Goal: Task Accomplishment & Management: Complete application form

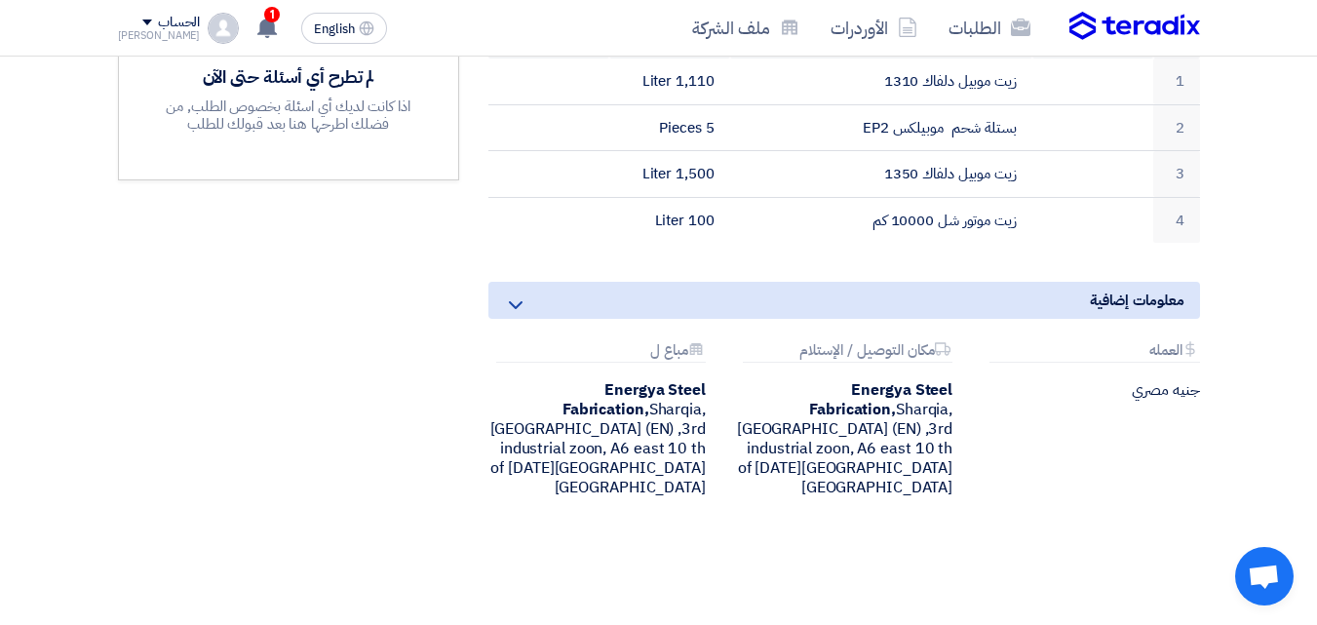
scroll to position [683, 0]
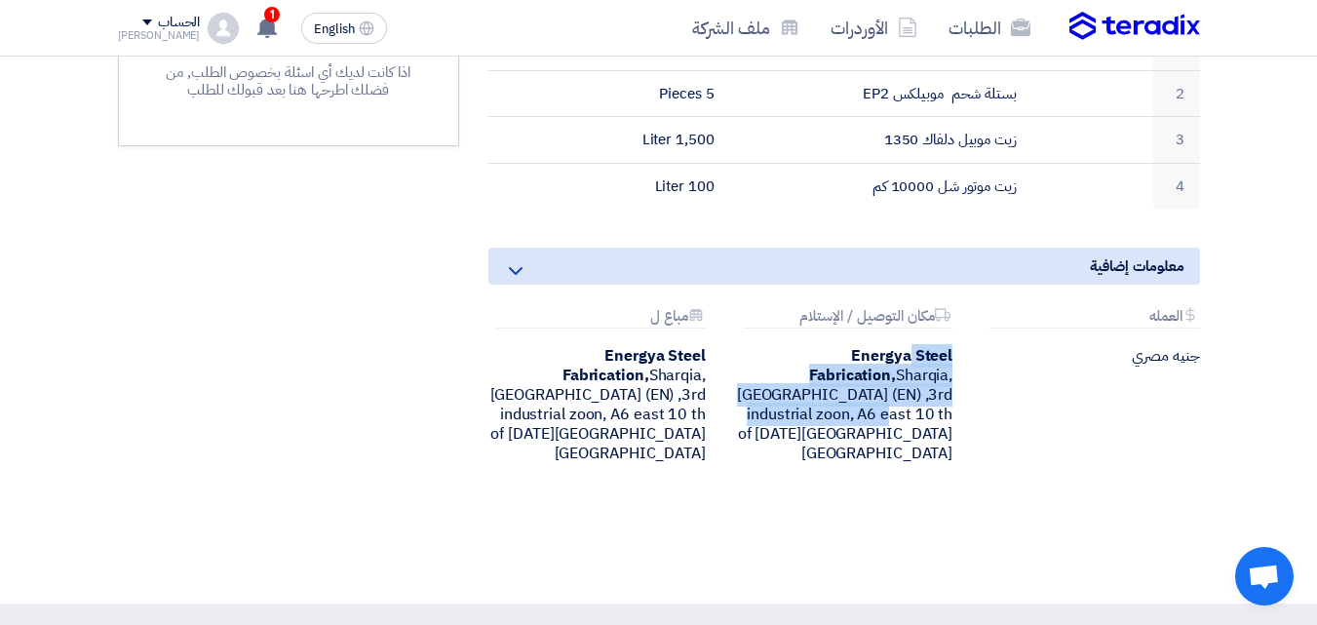
drag, startPoint x: 806, startPoint y: 449, endPoint x: 822, endPoint y: 360, distance: 90.3
click at [822, 360] on div "Attachments العمله جنيه مصري Attachments مكان التوصيل / الإستلام Energya Steel …" at bounding box center [844, 401] width 741 height 186
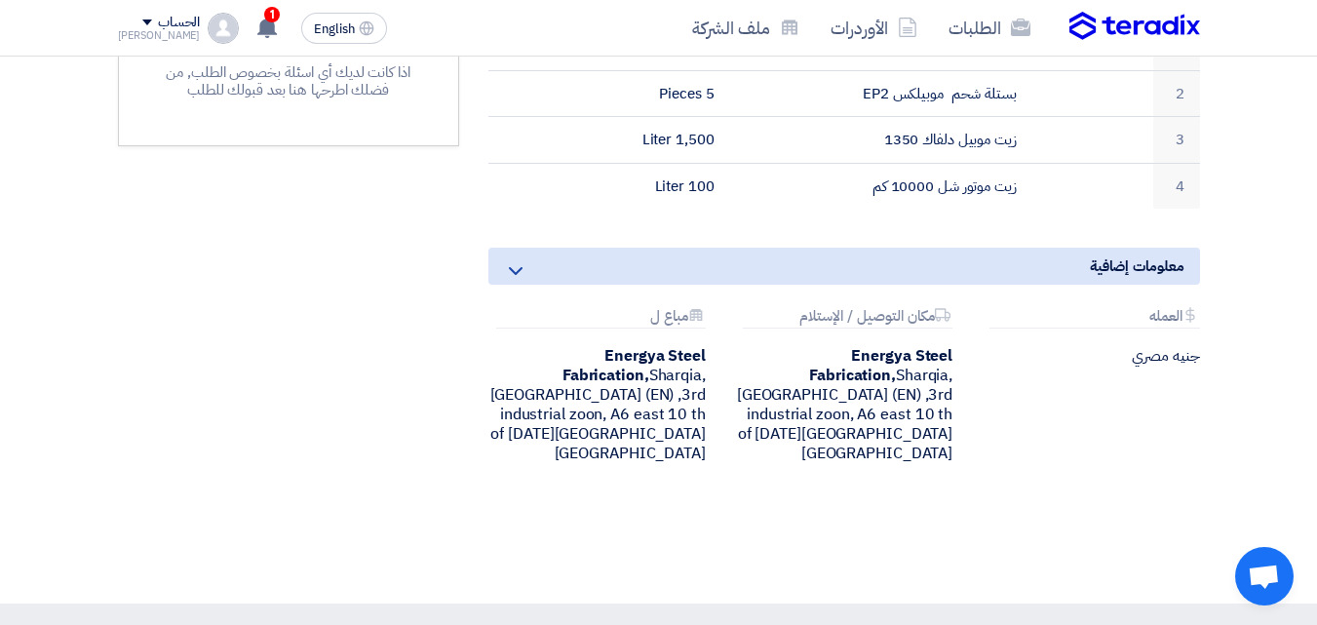
click at [897, 467] on div "زيوت وشحوم بيانات العميل [PERSON_NAME] [GEOGRAPHIC_DATA] Energya Steel Fabricat…" at bounding box center [844, 64] width 741 height 892
drag, startPoint x: 959, startPoint y: 425, endPoint x: 873, endPoint y: 384, distance: 95.1
click at [873, 384] on div "Attachments العمله جنيه مصري Attachments مكان التوصيل / الإستلام Energya Steel …" at bounding box center [844, 401] width 741 height 186
drag, startPoint x: 867, startPoint y: 453, endPoint x: 918, endPoint y: 434, distance: 54.3
click at [867, 452] on div "Attachments العمله جنيه مصري Attachments مكان التوصيل / الإستلام Energya Steel …" at bounding box center [844, 401] width 741 height 186
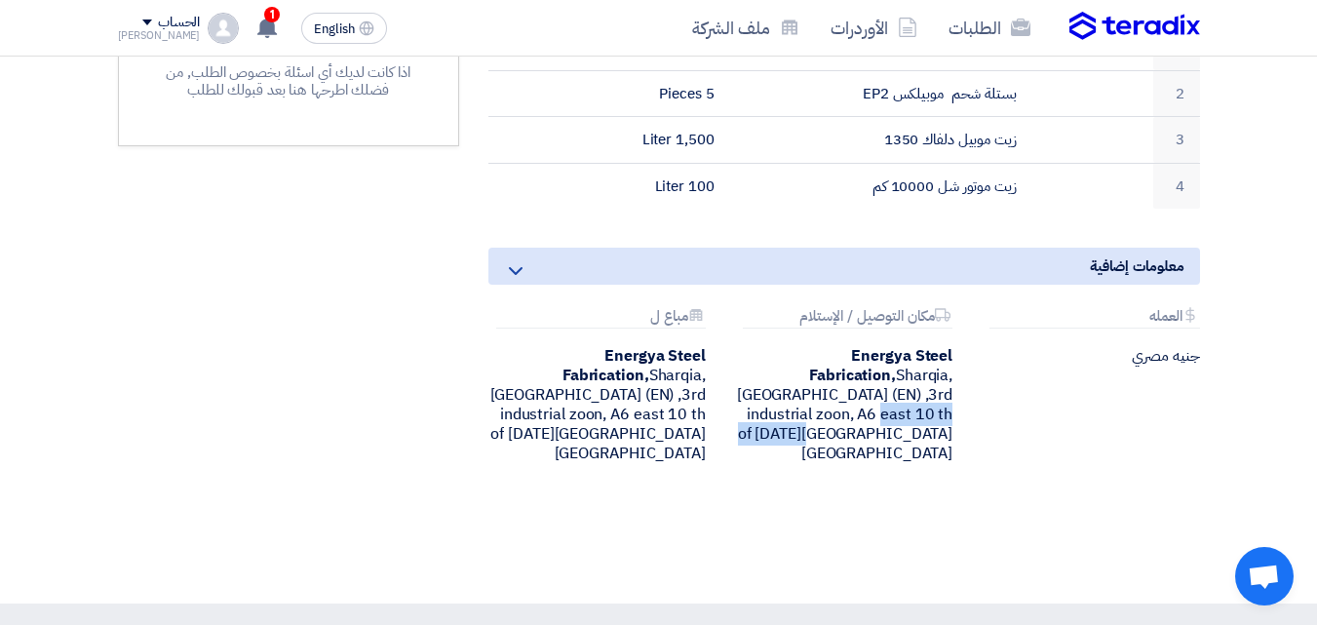
drag, startPoint x: 953, startPoint y: 417, endPoint x: 787, endPoint y: 416, distance: 165.8
click at [787, 416] on div "Energya Steel Fabrication, [GEOGRAPHIC_DATA], [GEOGRAPHIC_DATA] (EN) ,3rd indus…" at bounding box center [843, 404] width 217 height 117
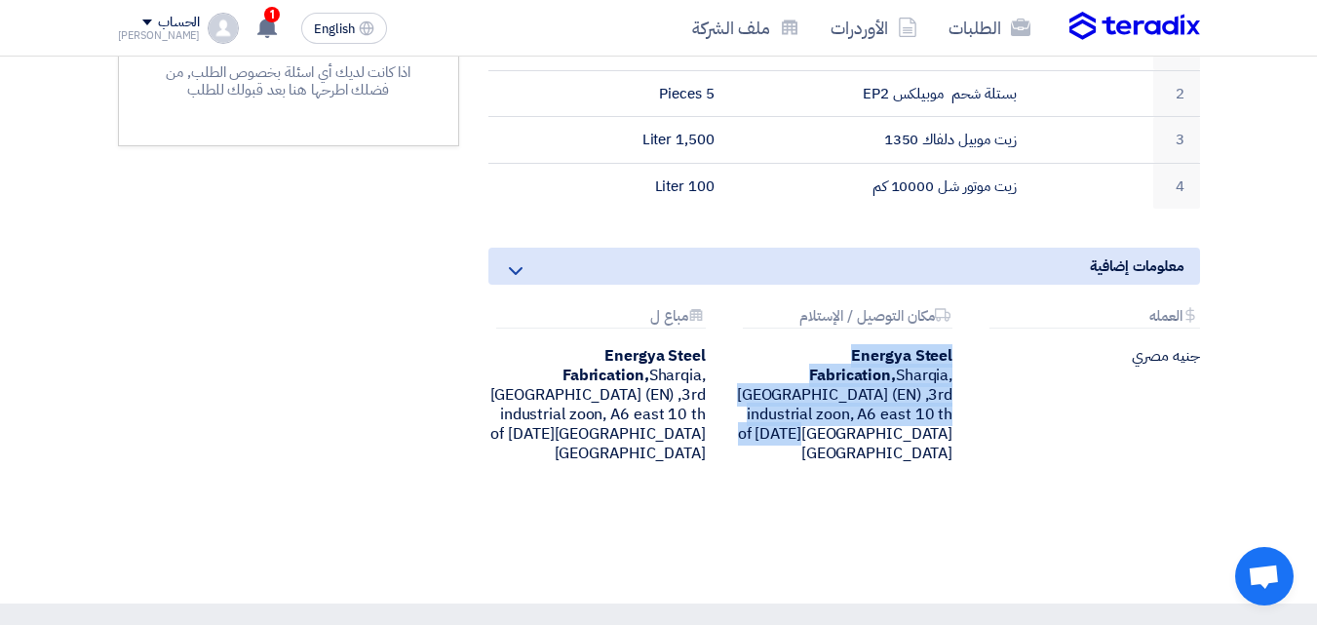
drag, startPoint x: 955, startPoint y: 344, endPoint x: 948, endPoint y: 418, distance: 74.4
click at [948, 418] on div "Attachments مكان التوصيل / الإستلام Energya Steel Fabrication, [GEOGRAPHIC_DATA…" at bounding box center [844, 385] width 247 height 155
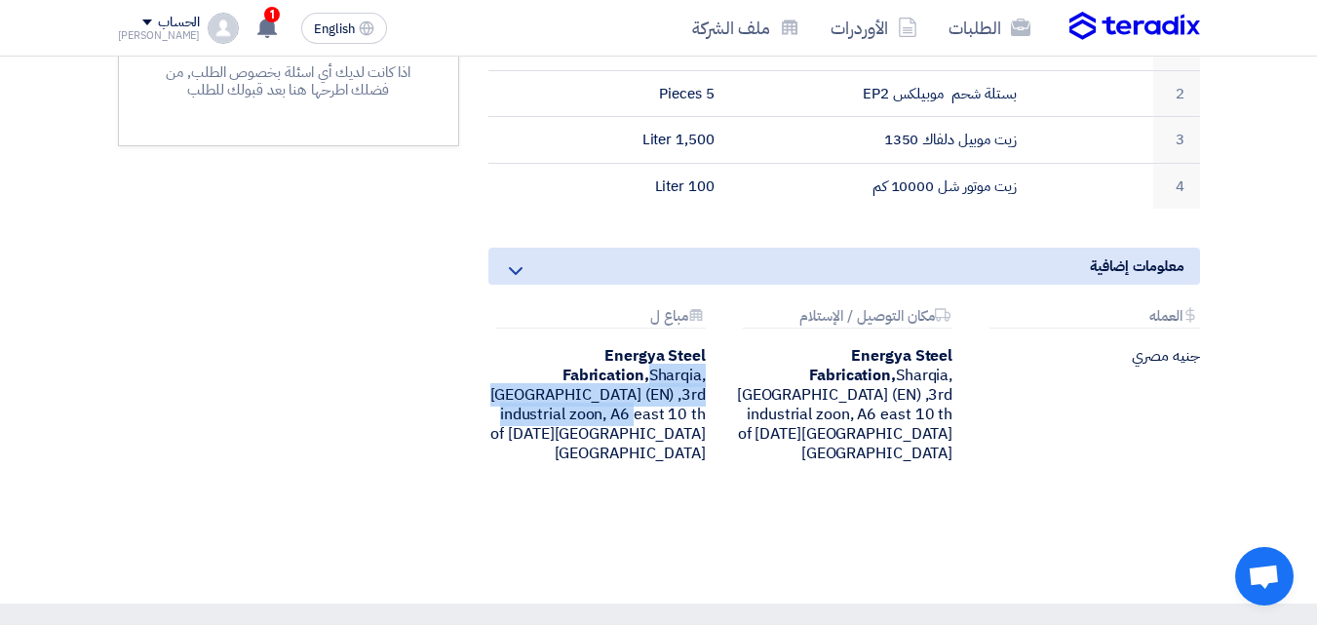
drag, startPoint x: 505, startPoint y: 349, endPoint x: 705, endPoint y: 414, distance: 210.3
click at [705, 414] on div "Energya Steel Fabrication, [GEOGRAPHIC_DATA], [GEOGRAPHIC_DATA] (EN) ,3rd indus…" at bounding box center [597, 404] width 217 height 117
click at [736, 448] on div "Attachments العمله جنيه مصري Attachments مكان التوصيل / الإستلام Energya Steel …" at bounding box center [844, 401] width 741 height 186
click at [740, 450] on div "Attachments العمله جنيه مصري Attachments مكان التوصيل / الإستلام Energya Steel …" at bounding box center [844, 401] width 741 height 186
drag, startPoint x: 580, startPoint y: 477, endPoint x: 517, endPoint y: 356, distance: 136.5
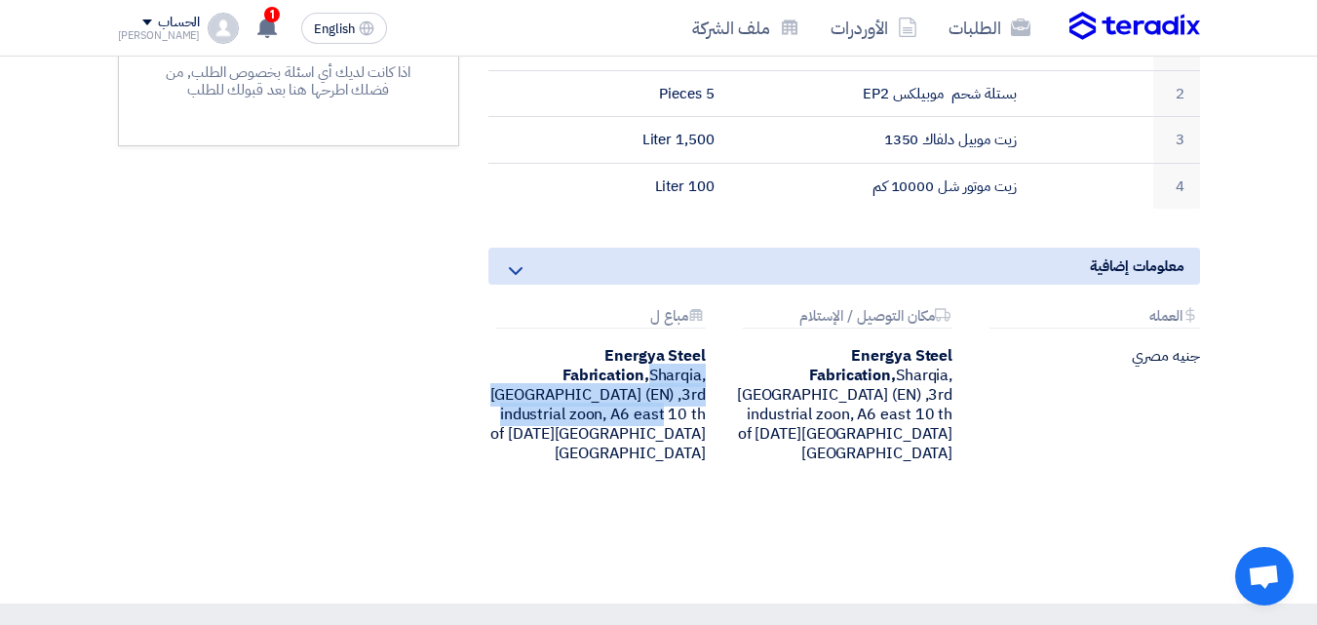
click at [517, 356] on div "زيوت وشحوم بيانات العميل [PERSON_NAME] [GEOGRAPHIC_DATA] Energya Steel Fabricat…" at bounding box center [659, 91] width 1112 height 947
drag, startPoint x: 602, startPoint y: 430, endPoint x: 525, endPoint y: 349, distance: 111.7
click at [525, 349] on div "Attachments العمله جنيه مصري Attachments مكان التوصيل / الإستلام Energya Steel …" at bounding box center [844, 401] width 741 height 186
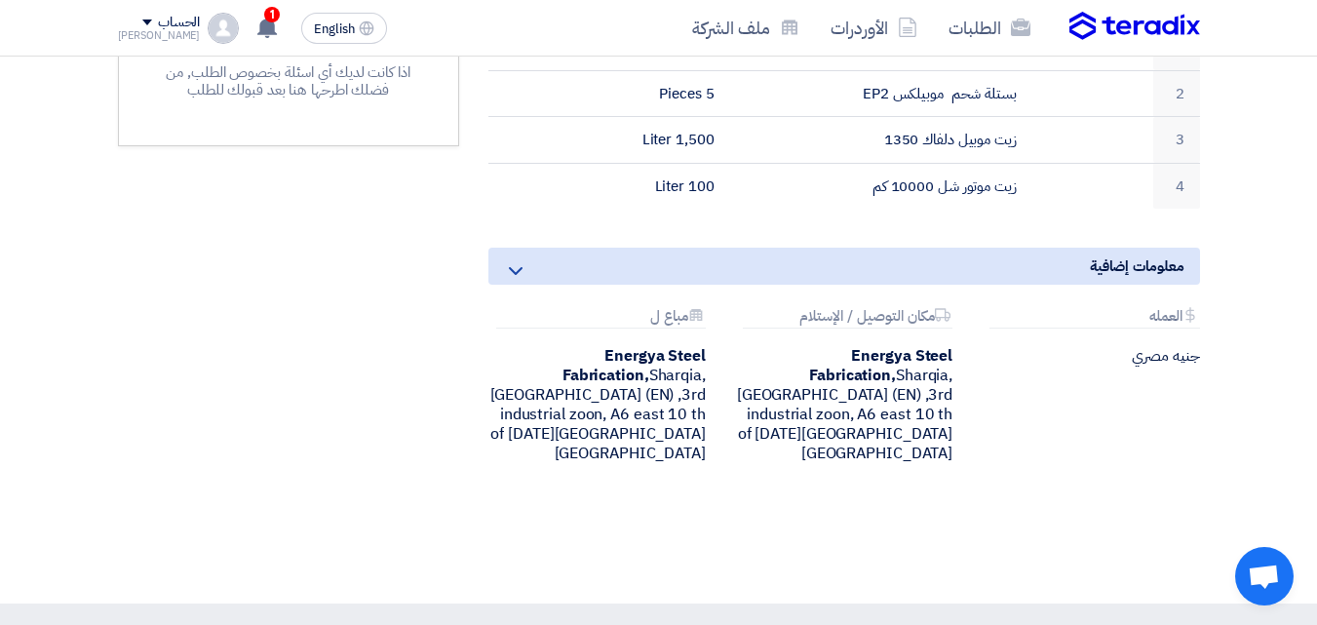
click at [394, 437] on div "مواعيد الطلب الموعد النهائي للرد Time Remaining 8 ساعة : 5 دقيقة : 24 ثانية الأ…" at bounding box center [288, 64] width 371 height 892
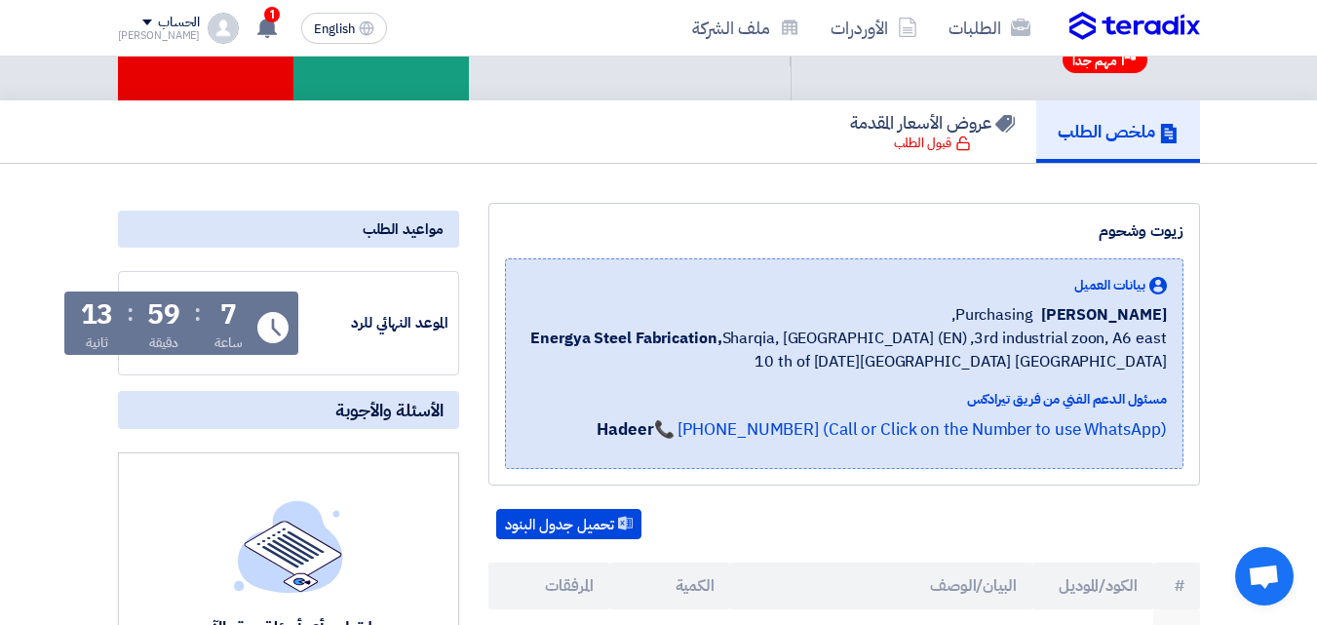
scroll to position [0, 0]
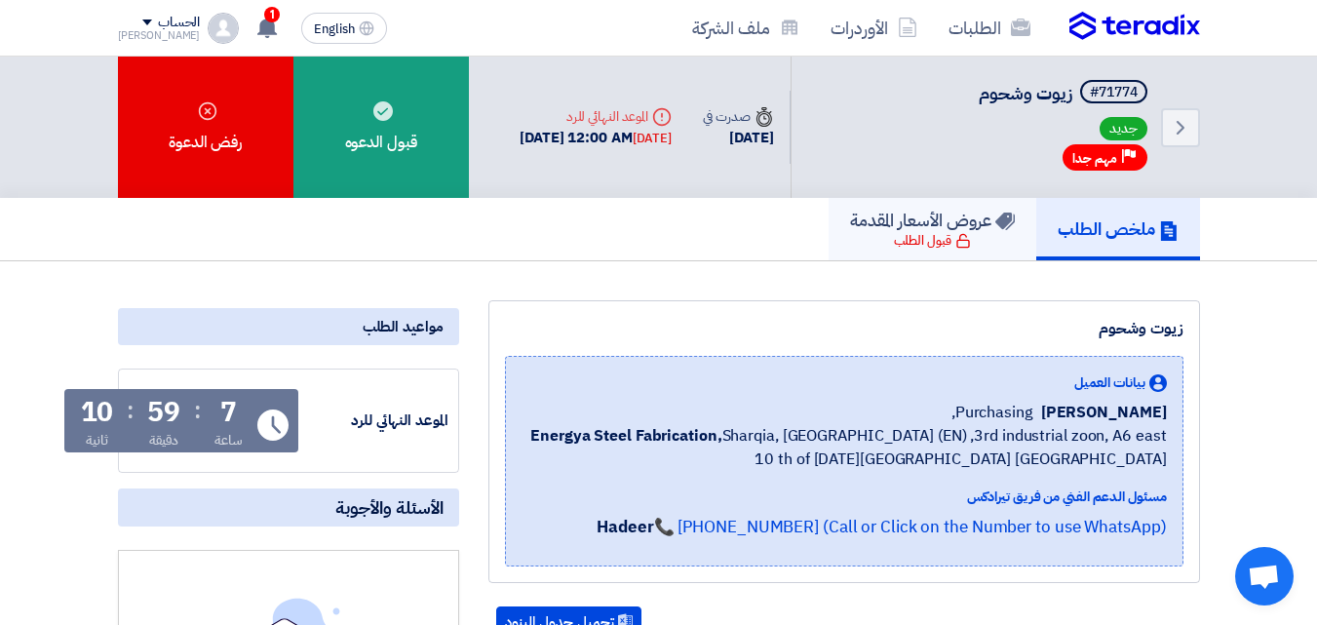
click at [929, 239] on div "قبول الطلب" at bounding box center [932, 241] width 77 height 20
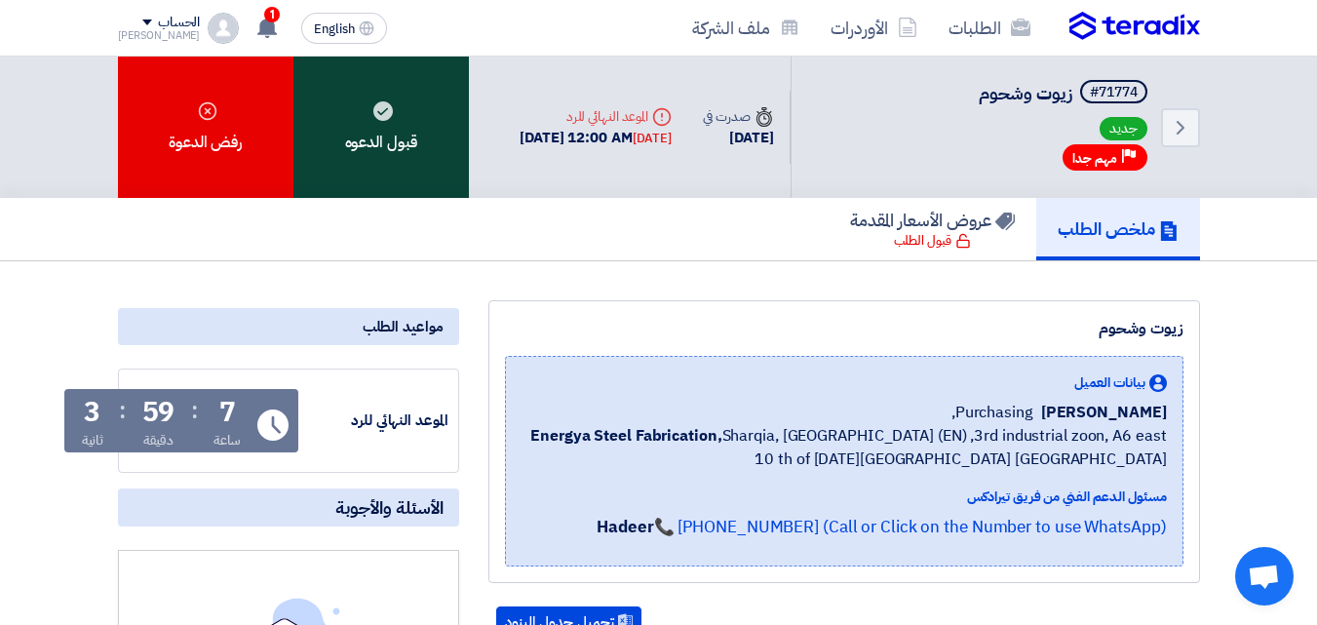
click at [373, 133] on div "قبول الدعوه" at bounding box center [382, 127] width 176 height 141
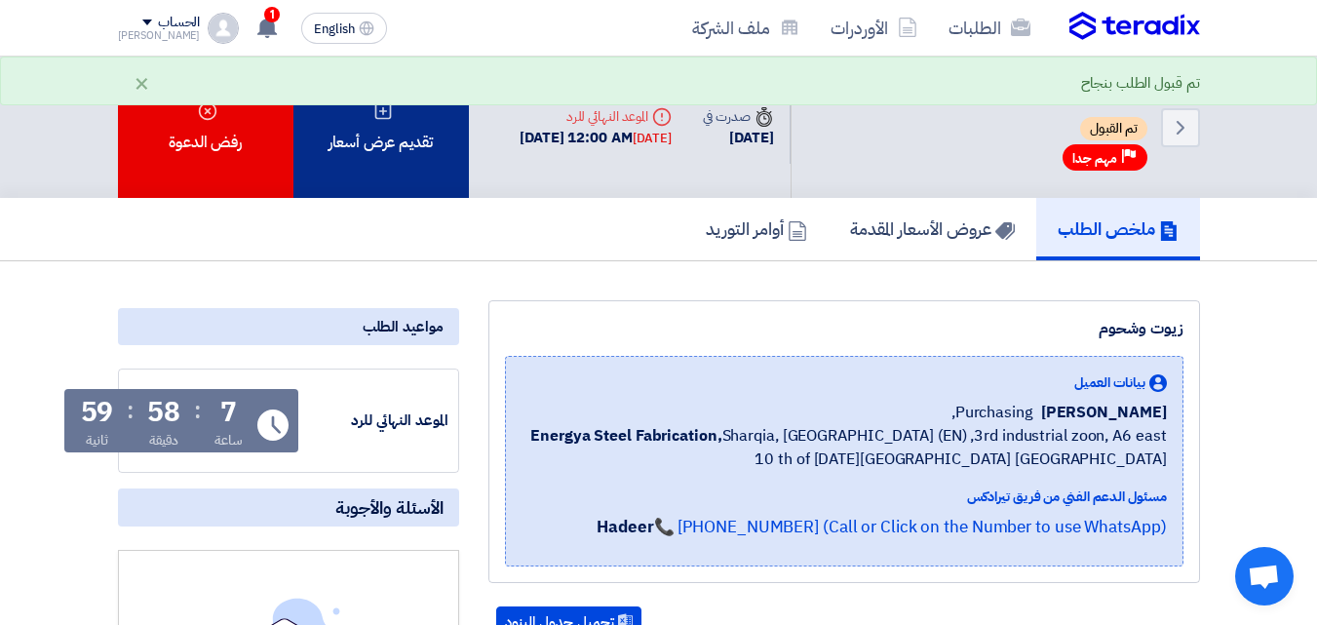
click at [371, 138] on div "تقديم عرض أسعار" at bounding box center [382, 127] width 176 height 141
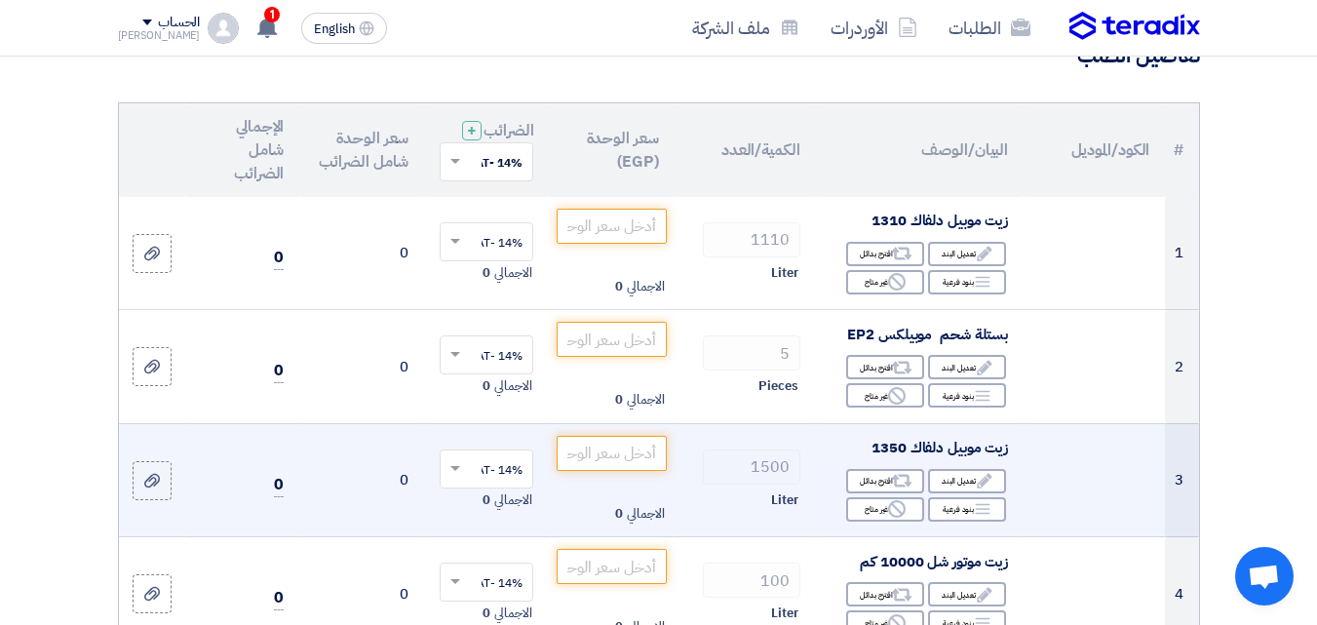
scroll to position [195, 0]
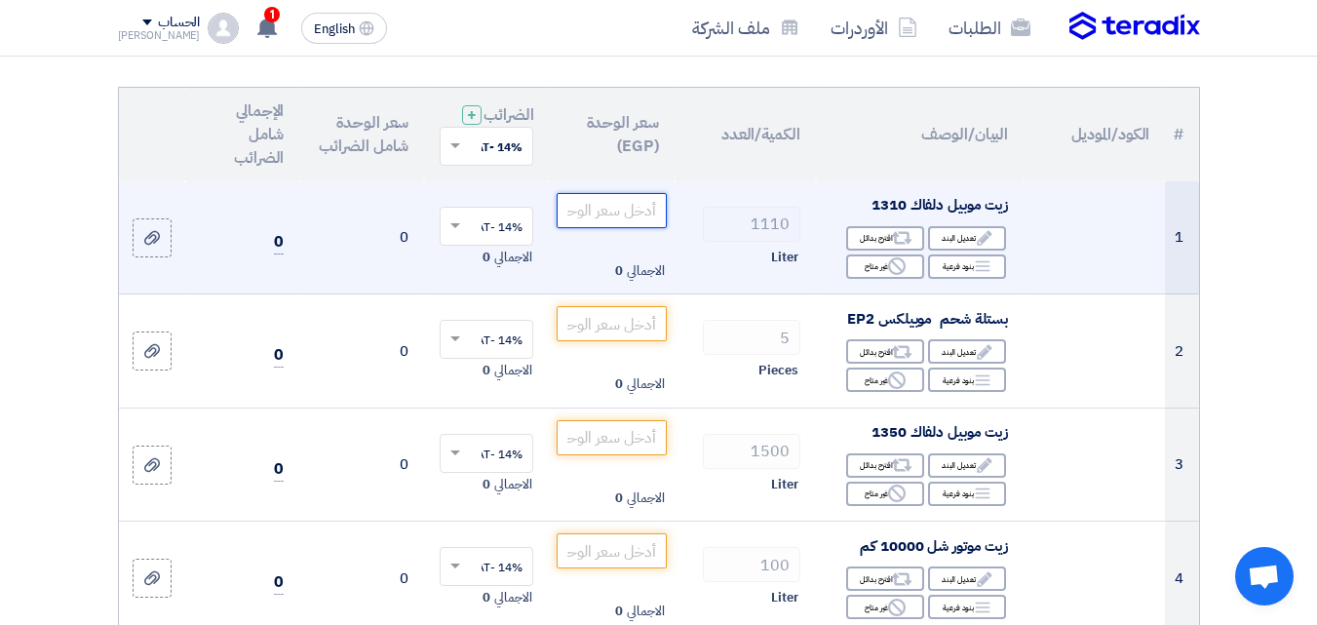
click at [625, 228] on input "number" at bounding box center [611, 210] width 109 height 35
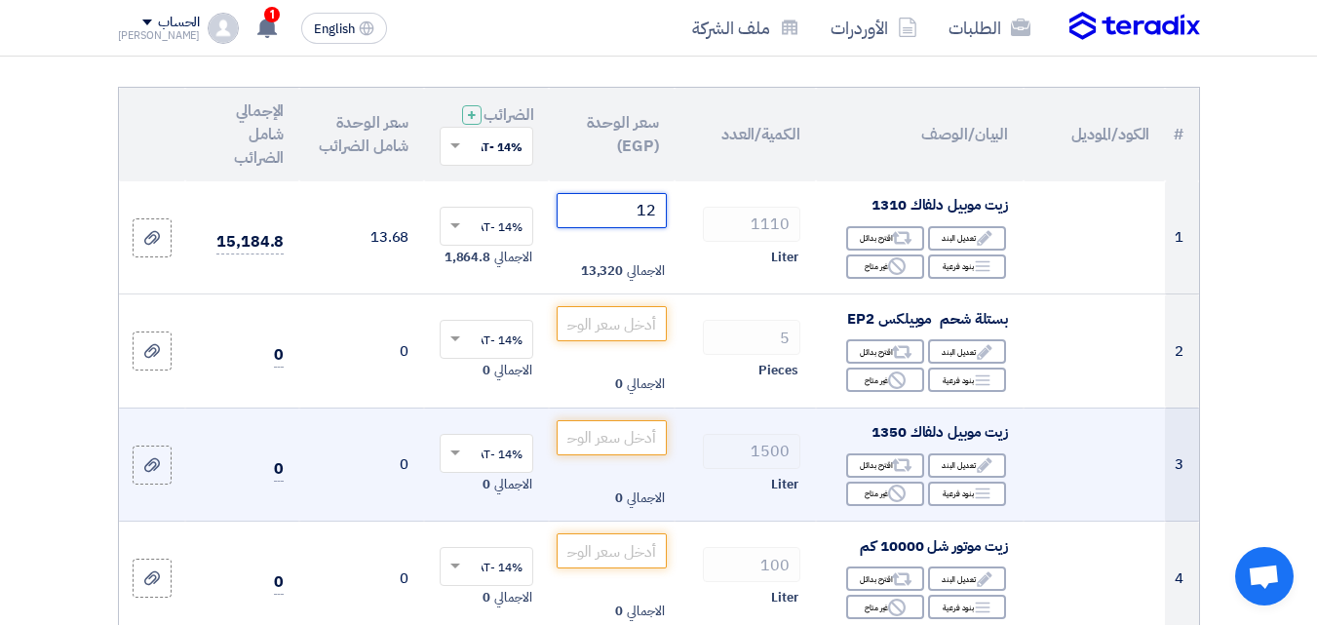
type input "126"
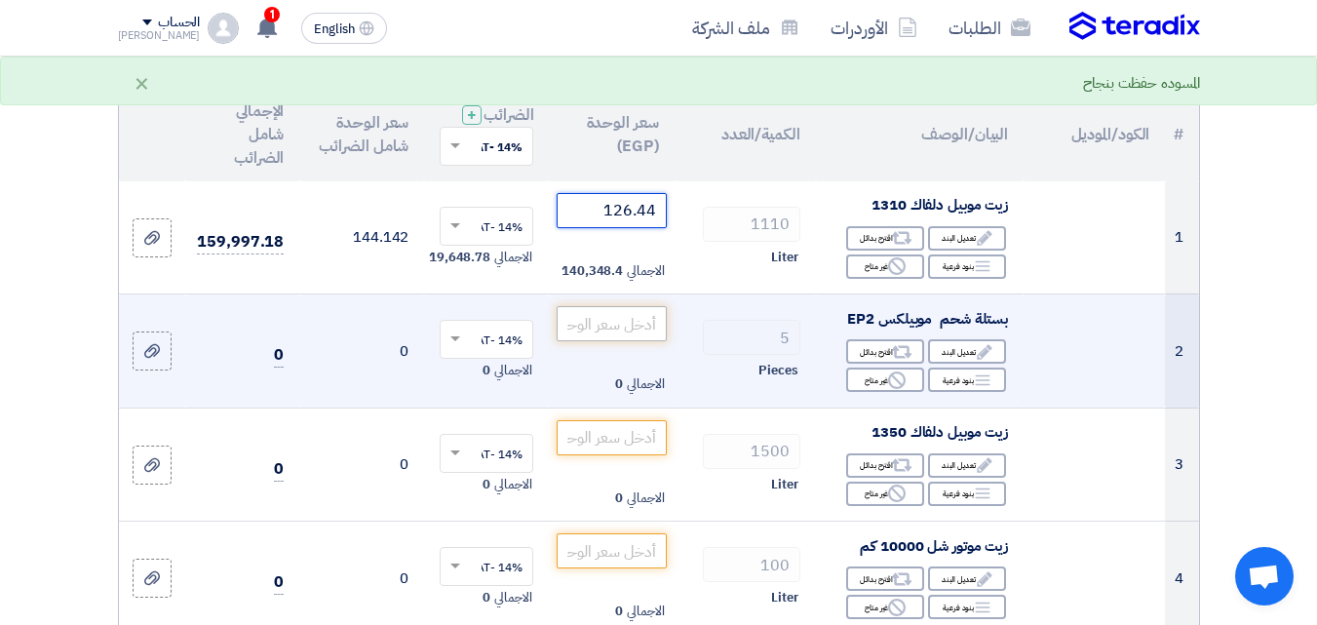
type input "126.44"
click at [646, 341] on input "number" at bounding box center [611, 323] width 109 height 35
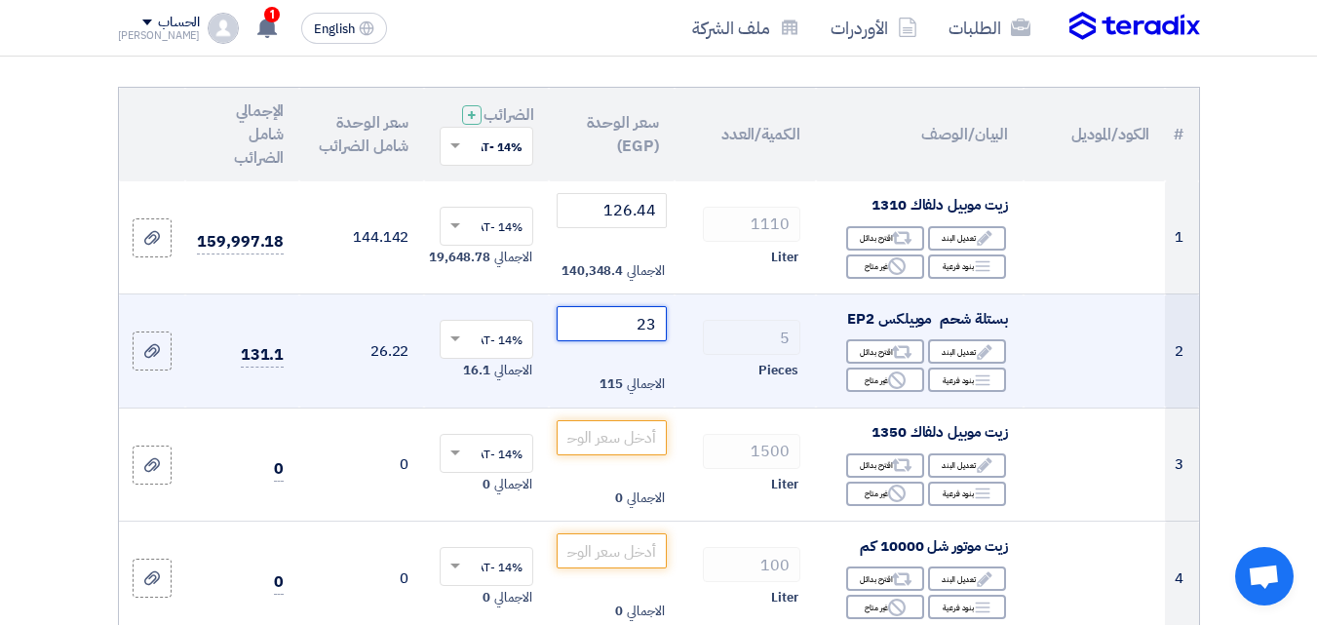
type input "236"
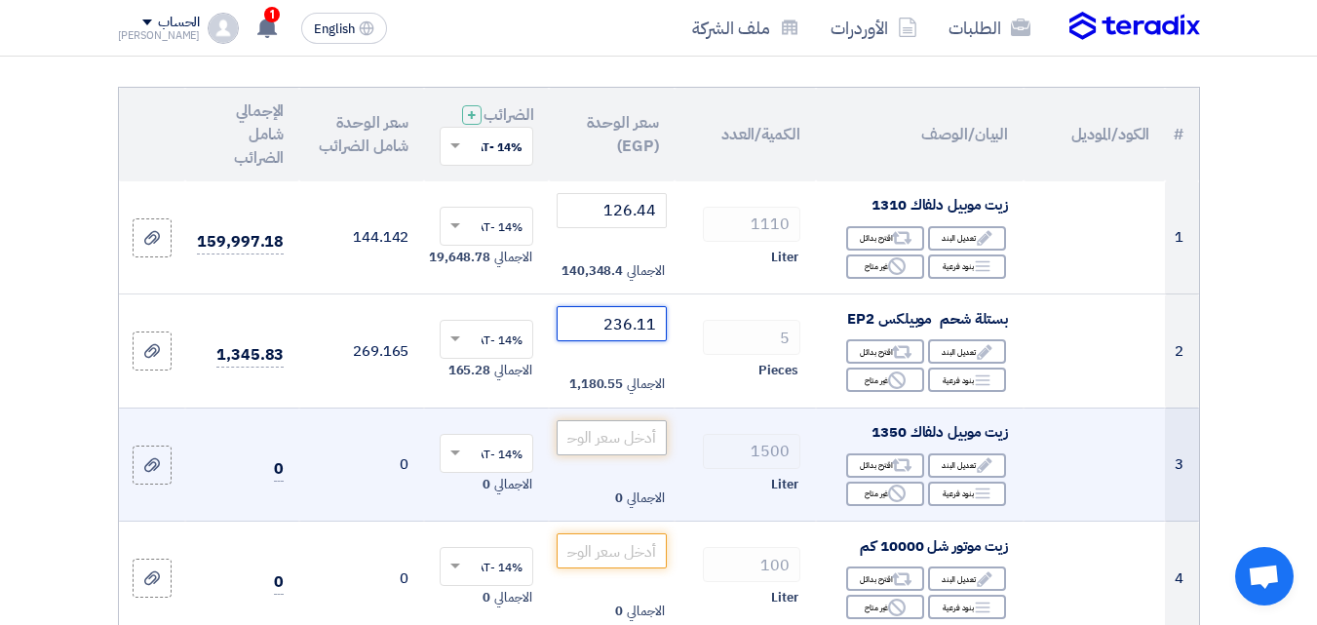
type input "236.11"
click at [625, 455] on input "number" at bounding box center [611, 437] width 109 height 35
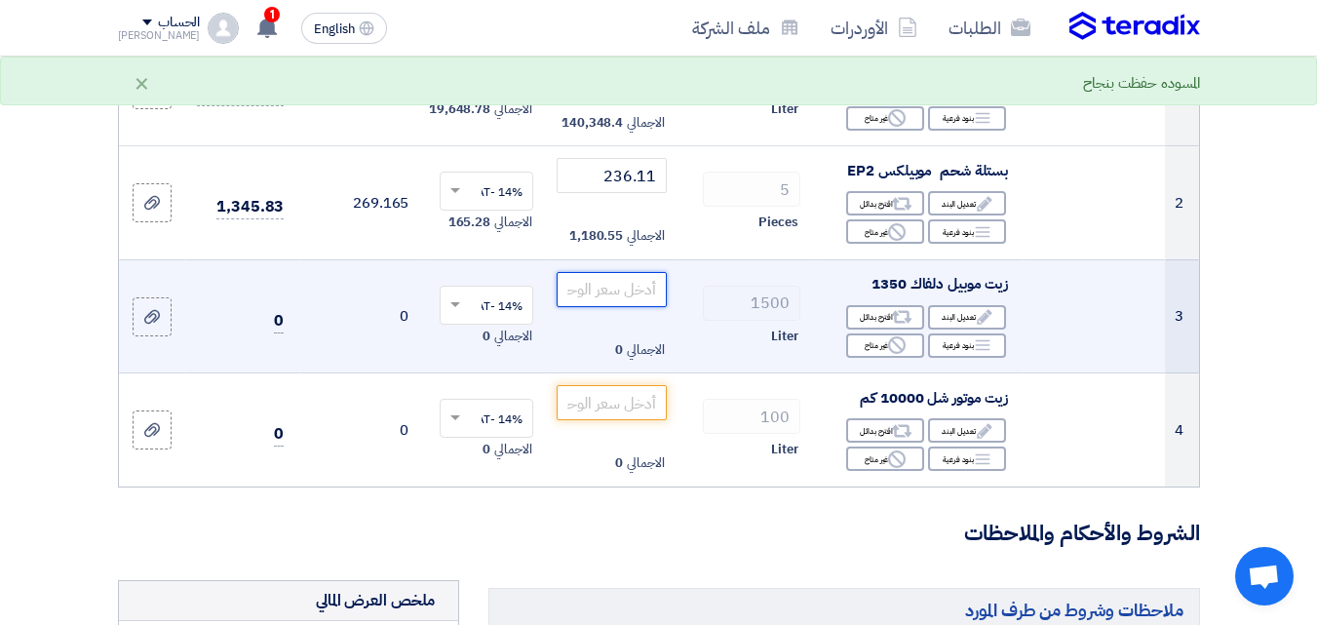
scroll to position [390, 0]
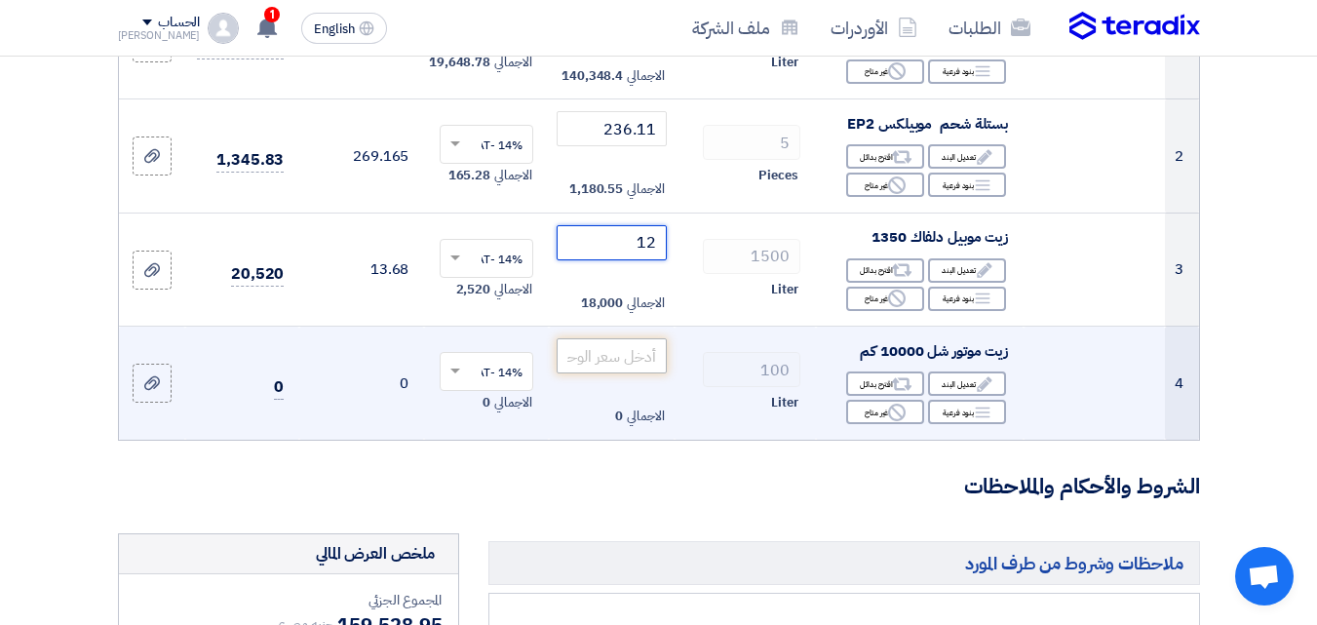
type input "129"
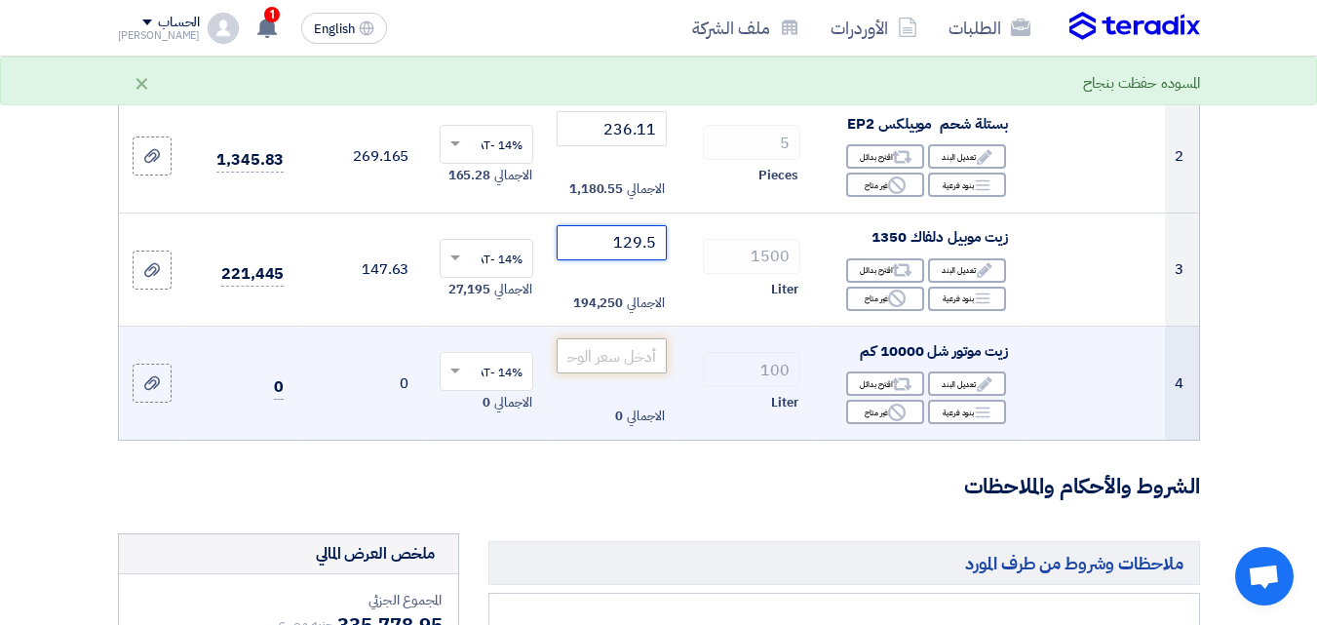
type input "129.5"
click at [629, 361] on input "number" at bounding box center [611, 355] width 109 height 35
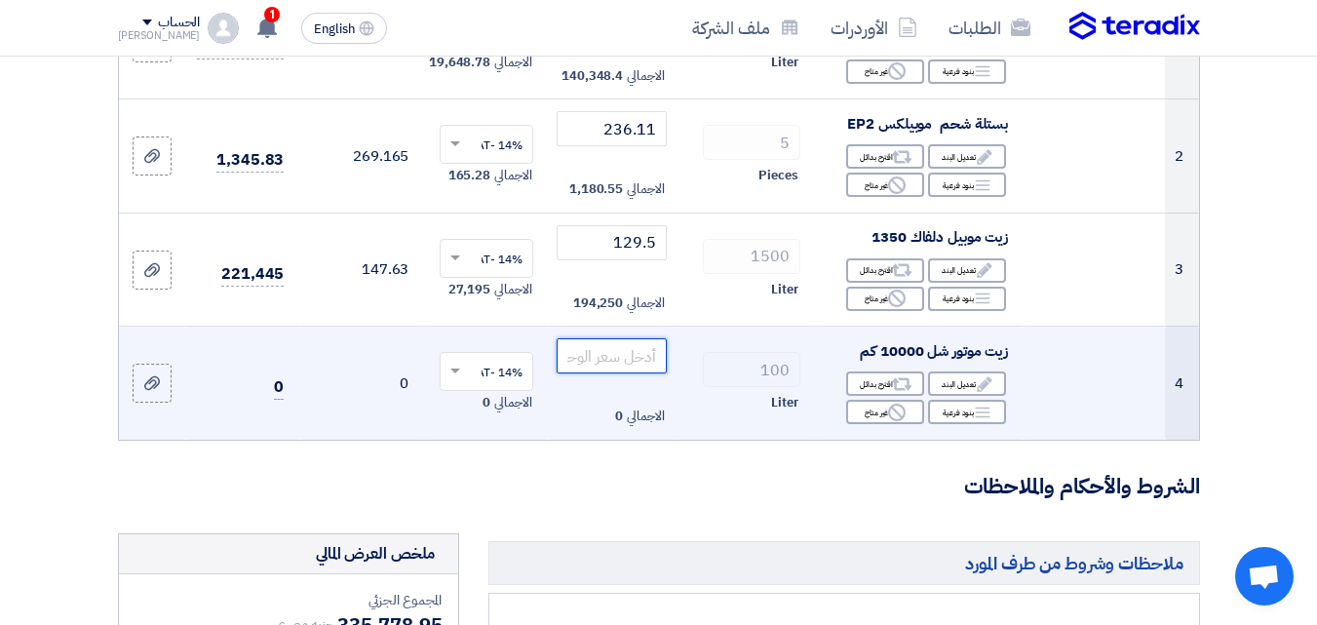
click at [623, 373] on input "number" at bounding box center [611, 355] width 109 height 35
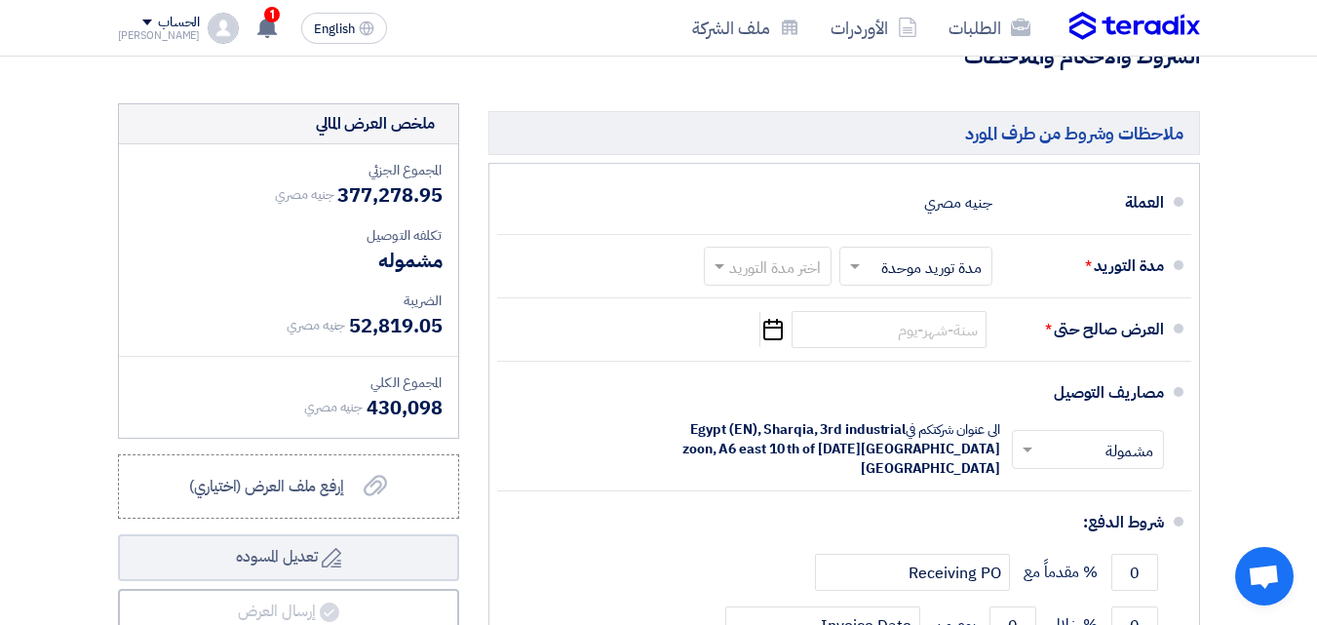
scroll to position [878, 0]
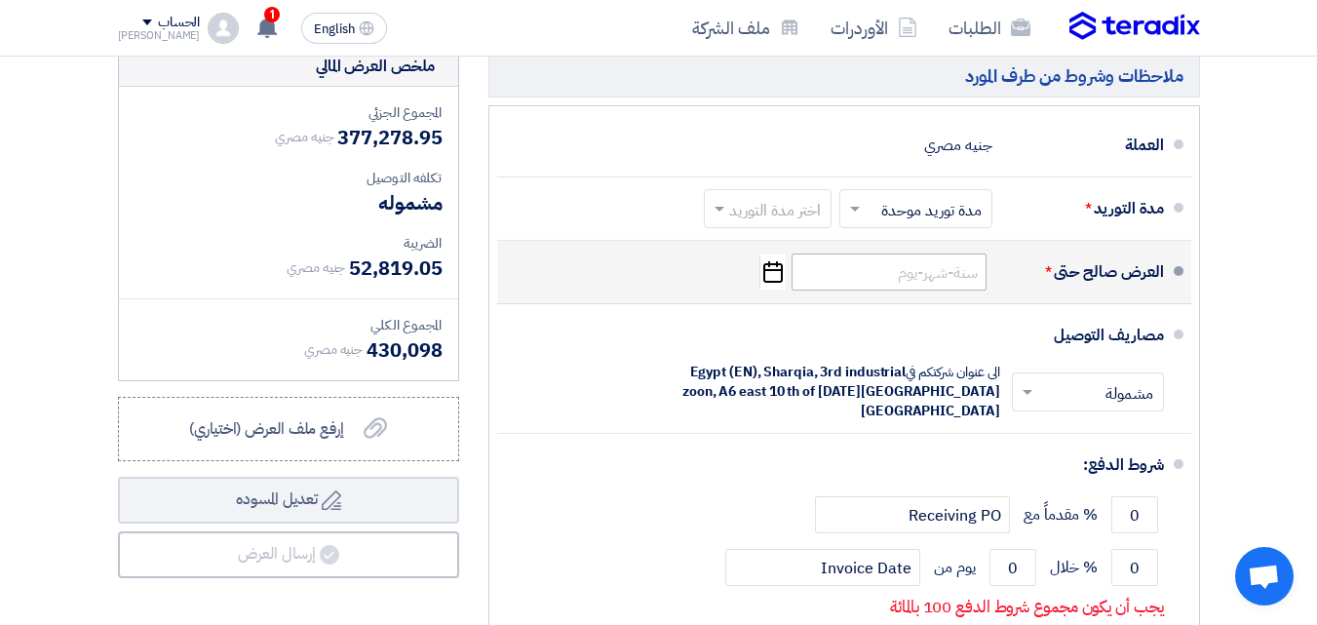
type input "415"
click at [916, 291] on input at bounding box center [889, 272] width 195 height 37
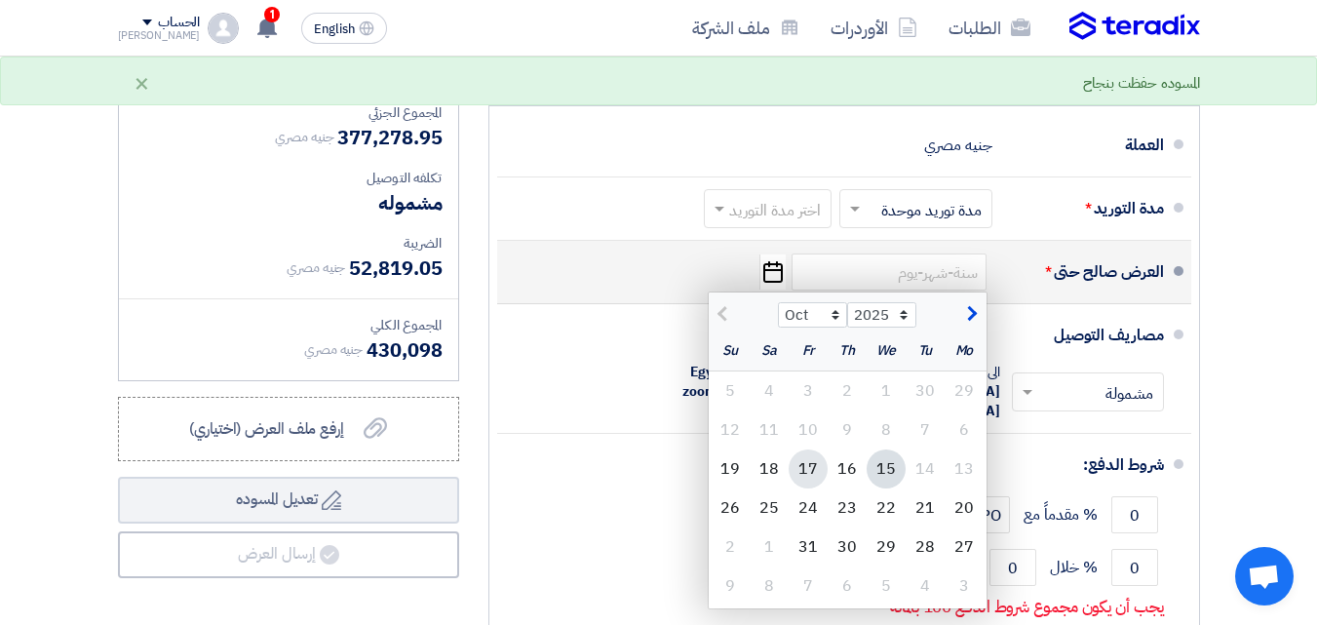
click at [819, 477] on div "17" at bounding box center [808, 469] width 39 height 39
type input "[DATE]"
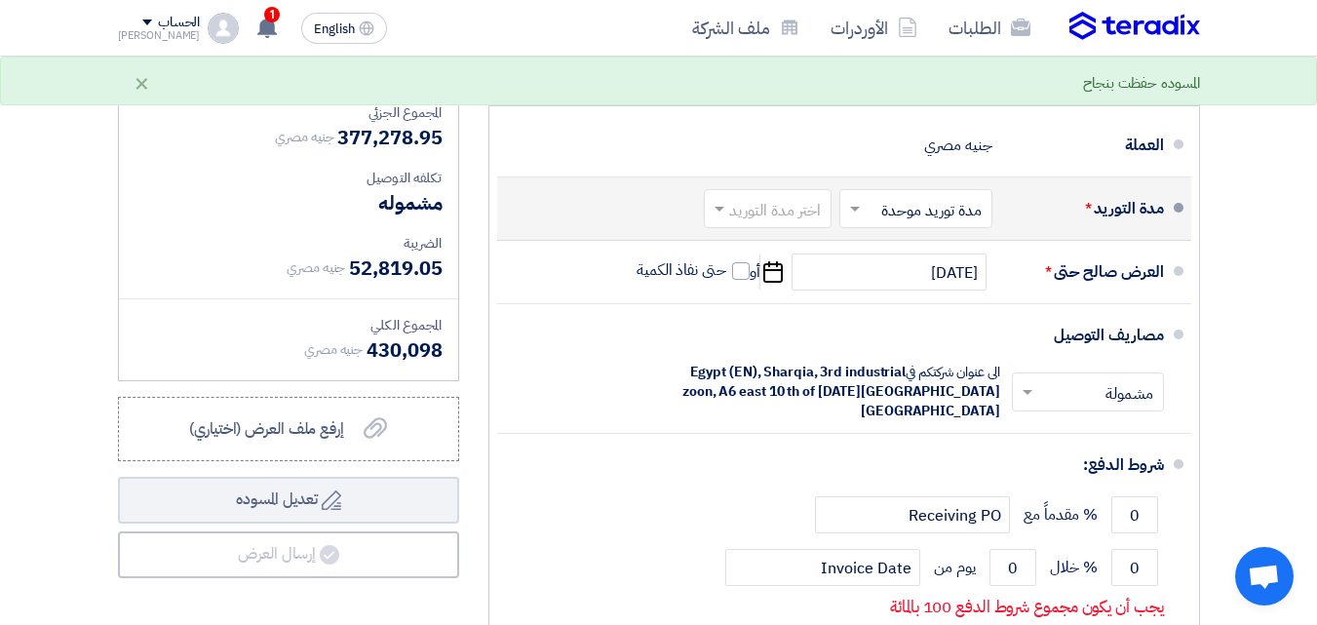
click at [884, 225] on input "text" at bounding box center [912, 211] width 143 height 28
click at [898, 261] on span "مدد توريد متعددة" at bounding box center [933, 250] width 105 height 23
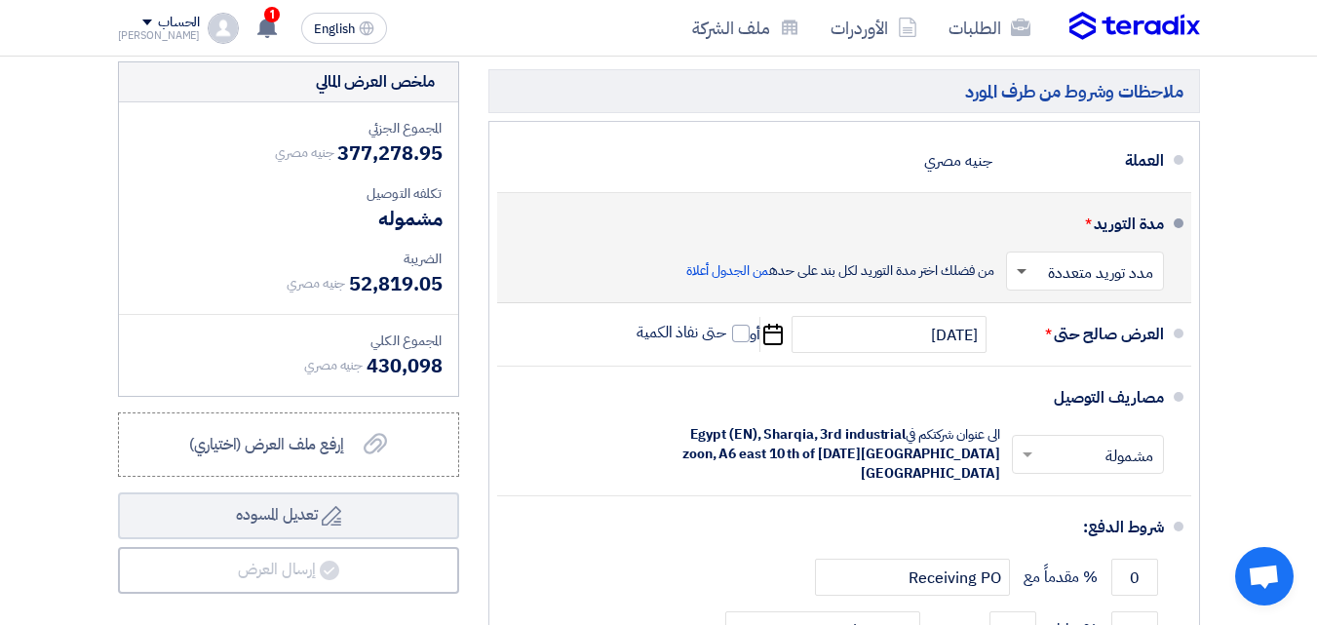
click at [1026, 275] on span at bounding box center [1019, 271] width 24 height 20
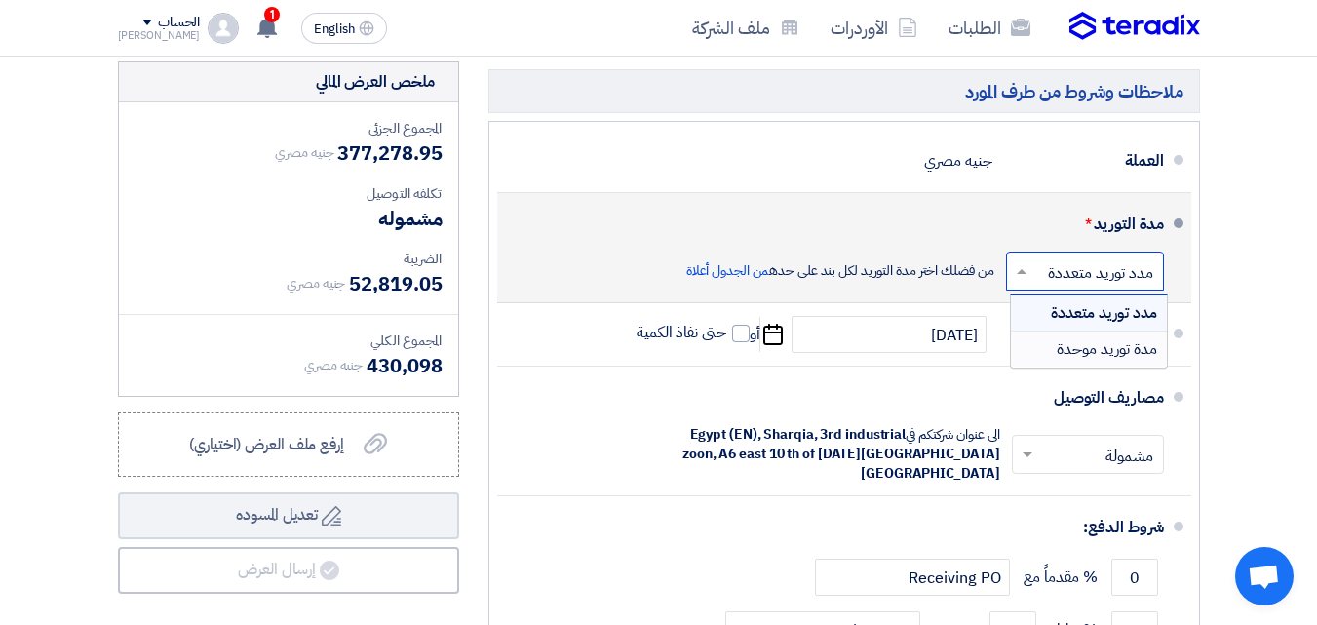
click at [1075, 342] on span "مدة توريد موحدة" at bounding box center [1107, 348] width 100 height 23
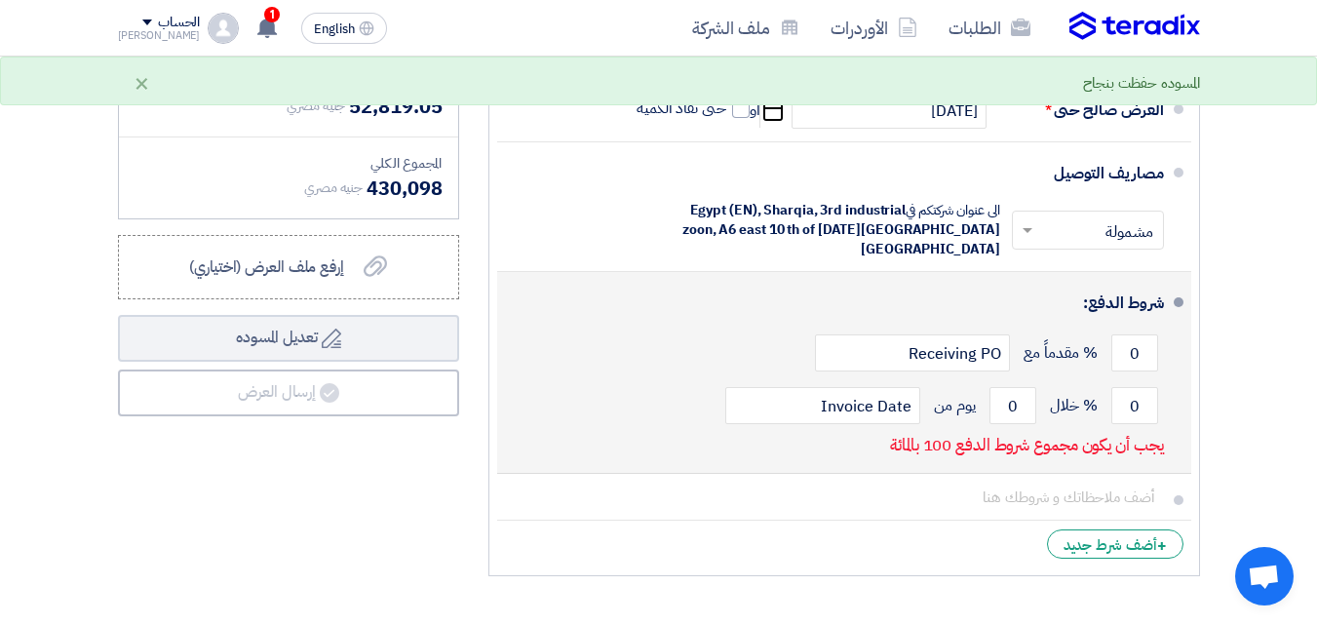
scroll to position [1073, 0]
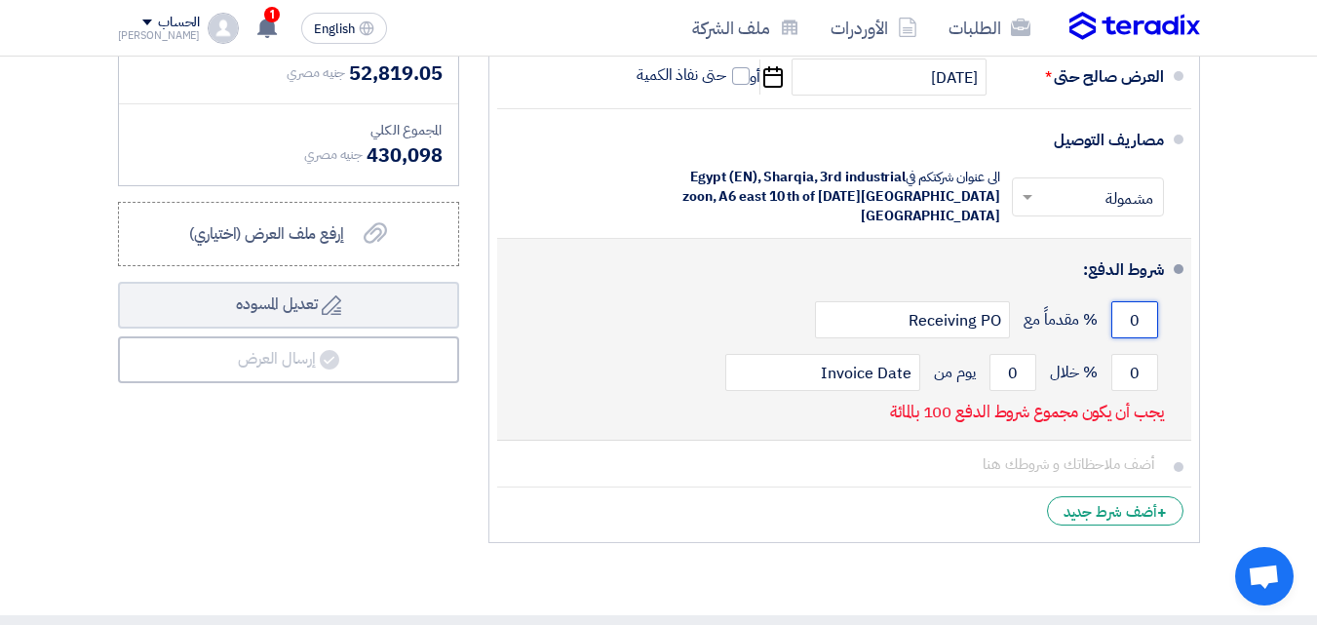
drag, startPoint x: 1143, startPoint y: 318, endPoint x: 1129, endPoint y: 318, distance: 13.7
click at [1129, 318] on input "0" at bounding box center [1135, 319] width 47 height 37
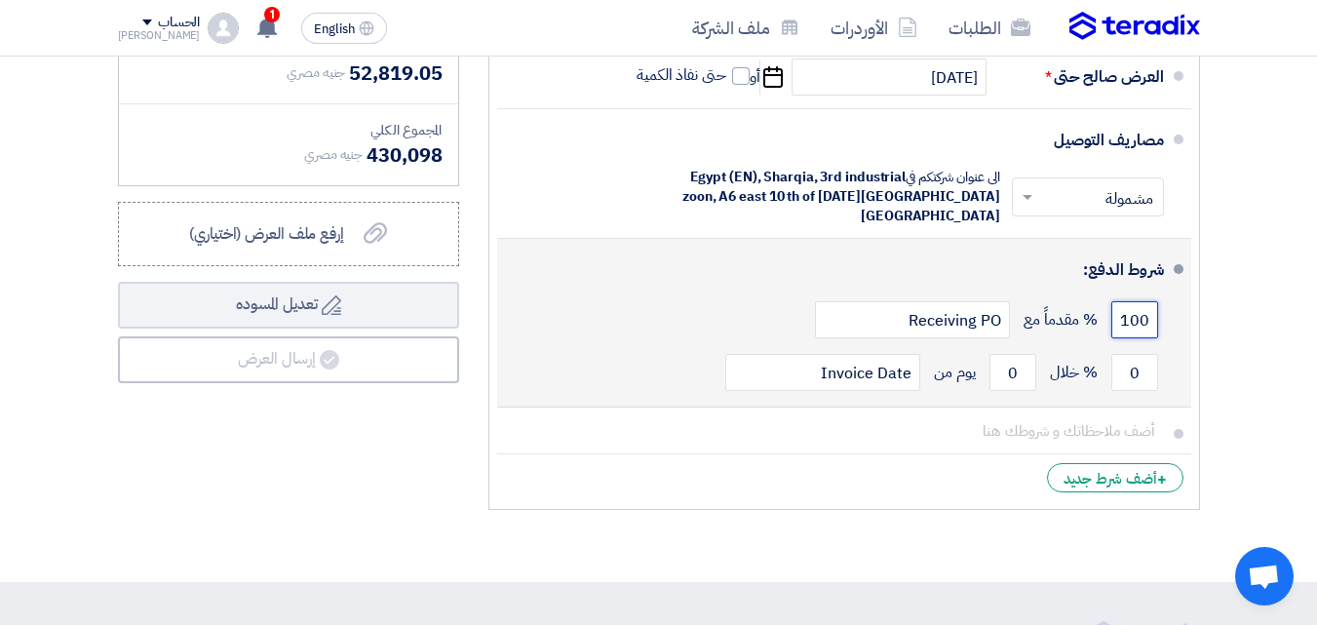
drag, startPoint x: 1153, startPoint y: 315, endPoint x: 1124, endPoint y: 319, distance: 28.5
click at [1124, 319] on input "100" at bounding box center [1135, 319] width 47 height 37
type input "0"
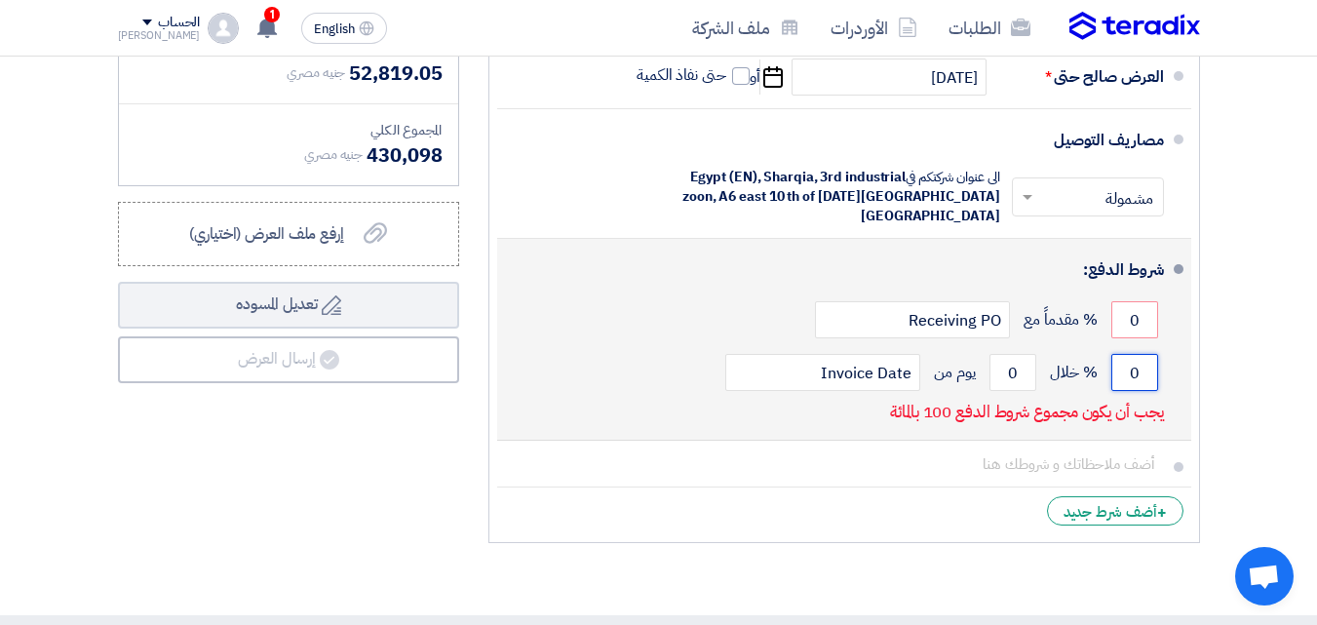
click at [1136, 376] on input "0" at bounding box center [1135, 372] width 47 height 37
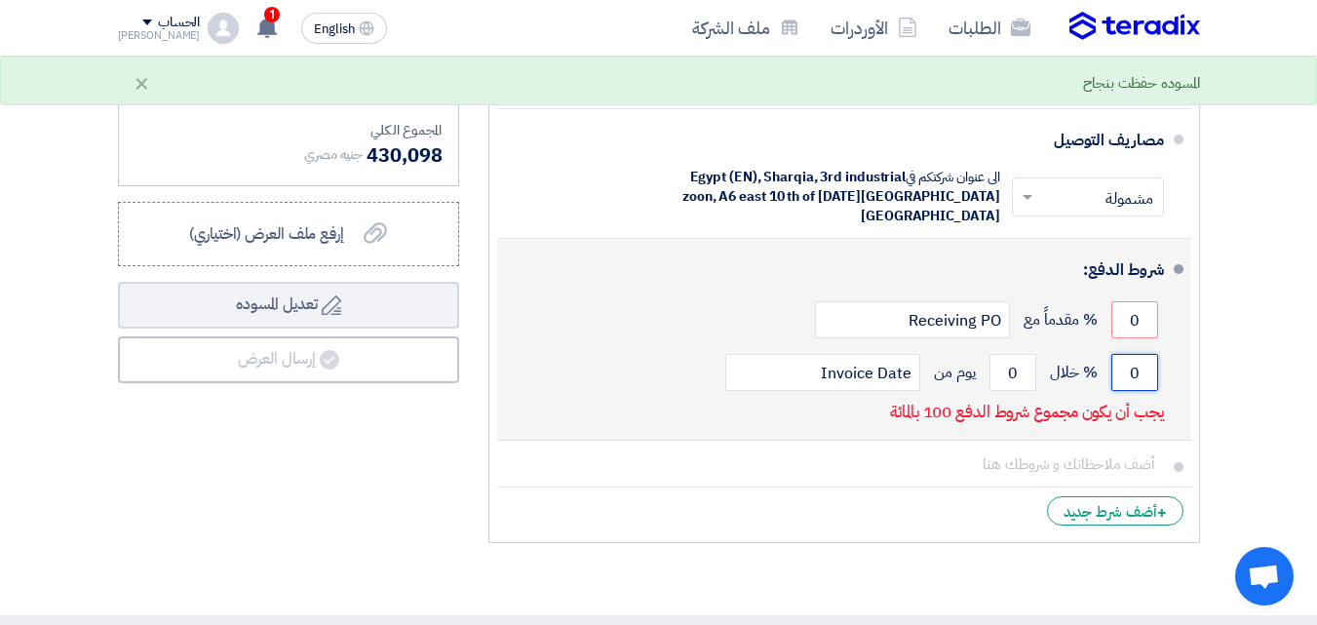
click at [1136, 376] on input "0" at bounding box center [1135, 372] width 47 height 37
type input "100"
drag, startPoint x: 1005, startPoint y: 371, endPoint x: 1021, endPoint y: 369, distance: 15.7
click at [1021, 369] on input "0" at bounding box center [1013, 372] width 47 height 37
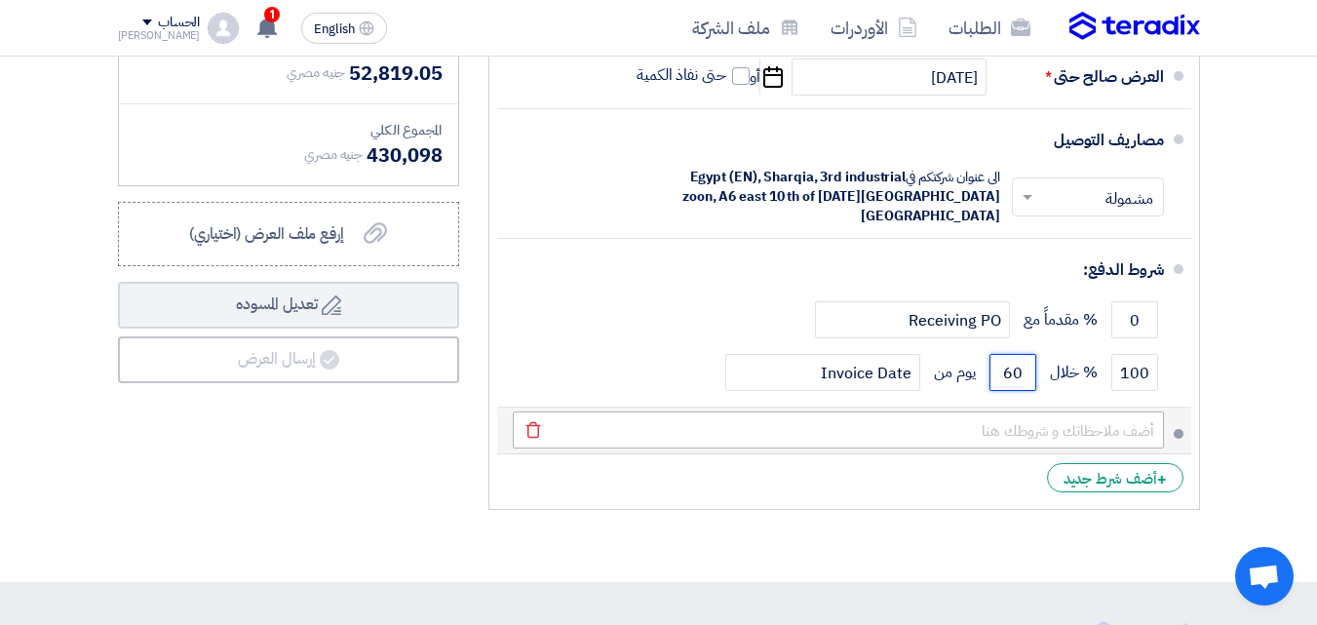
type input "60"
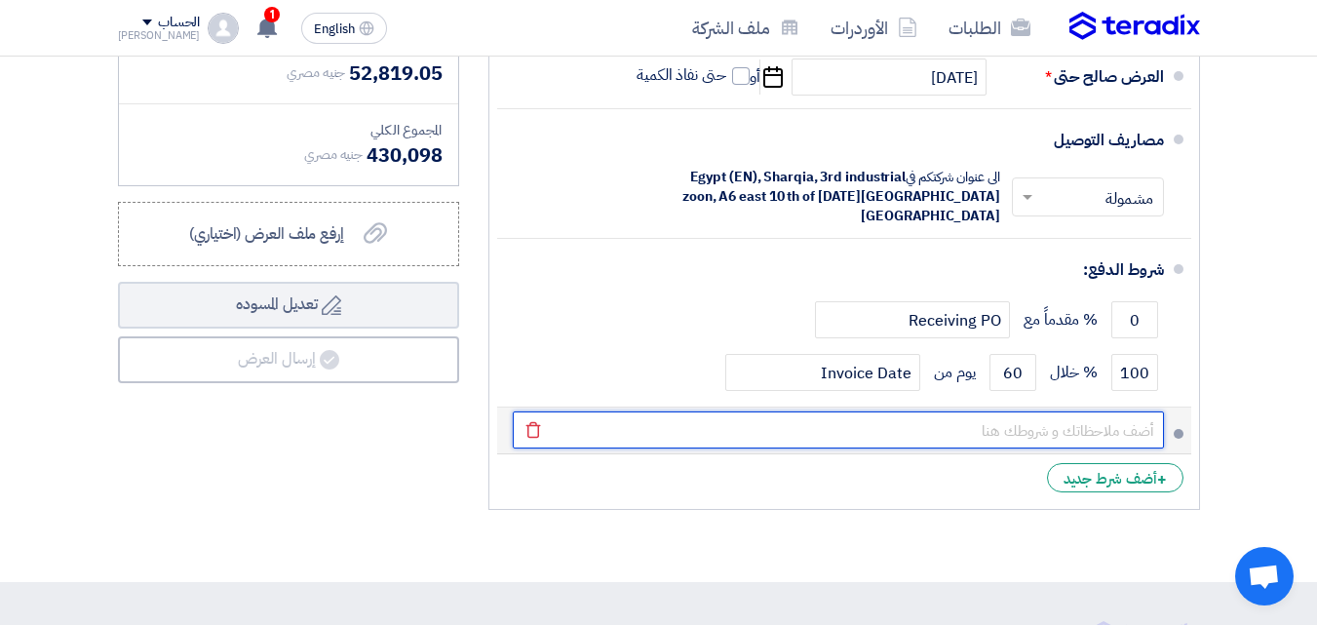
click at [1052, 436] on input "text" at bounding box center [838, 430] width 651 height 37
type input "الشركة تخضع لنظام الدفعات المقدمه"
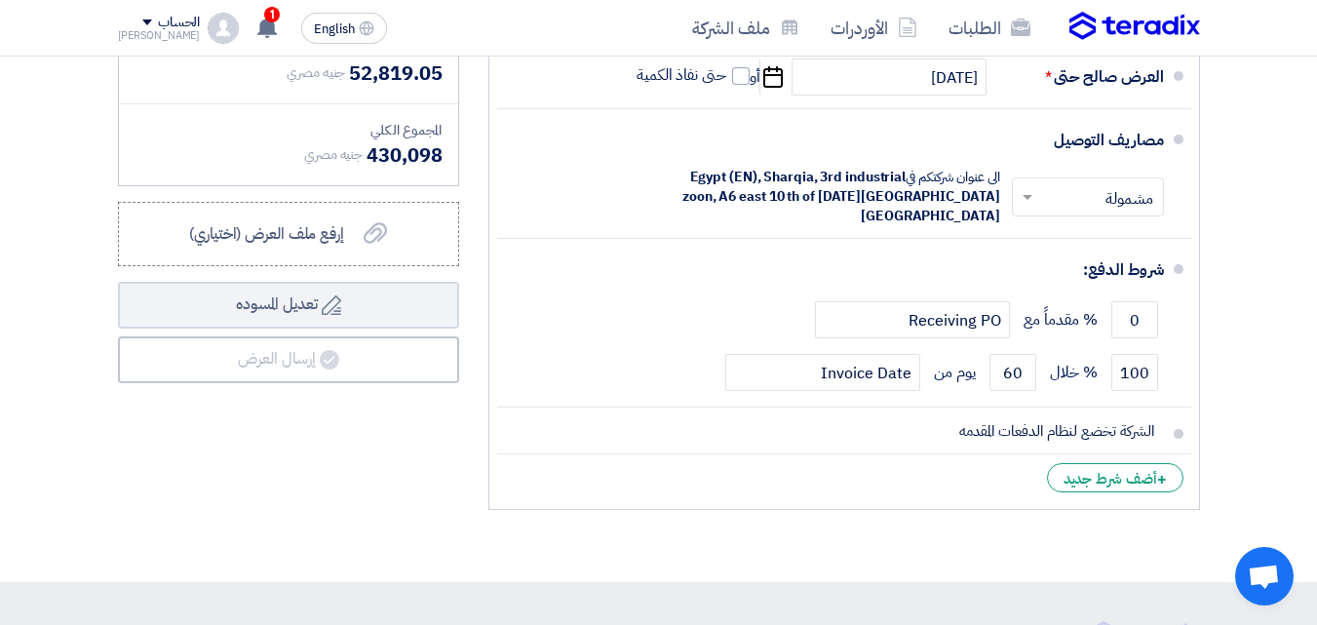
click at [927, 476] on li "+ أضف شرط جديد" at bounding box center [844, 477] width 694 height 47
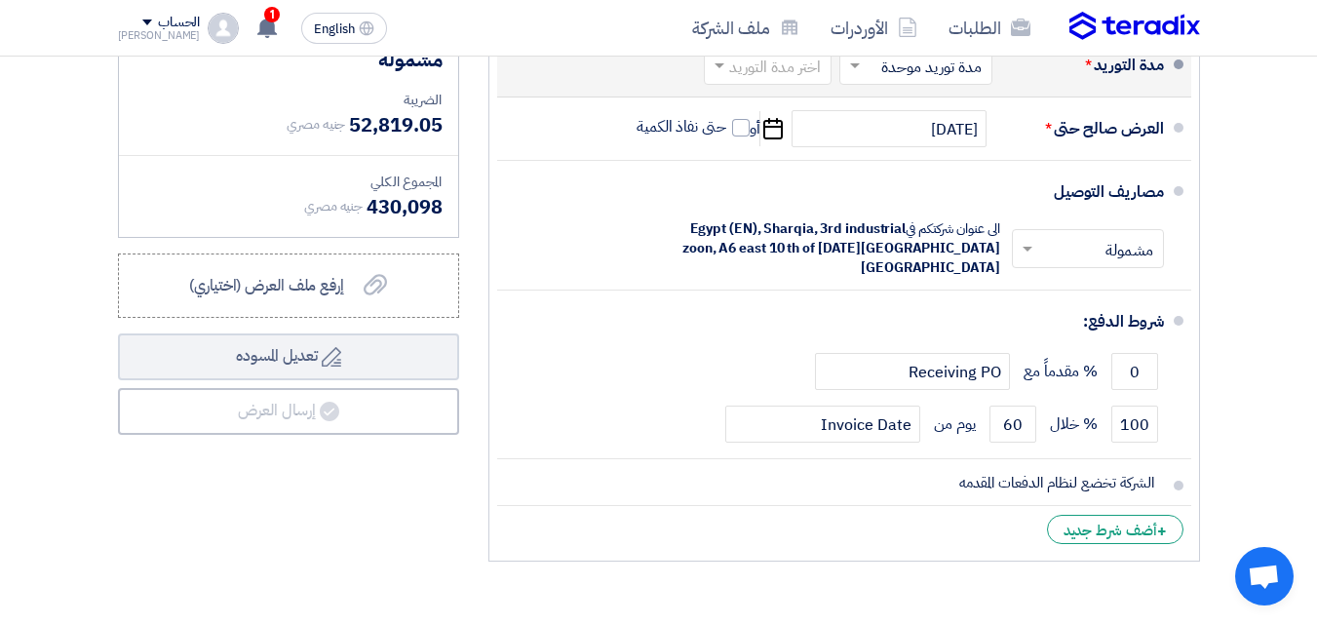
scroll to position [1083, 0]
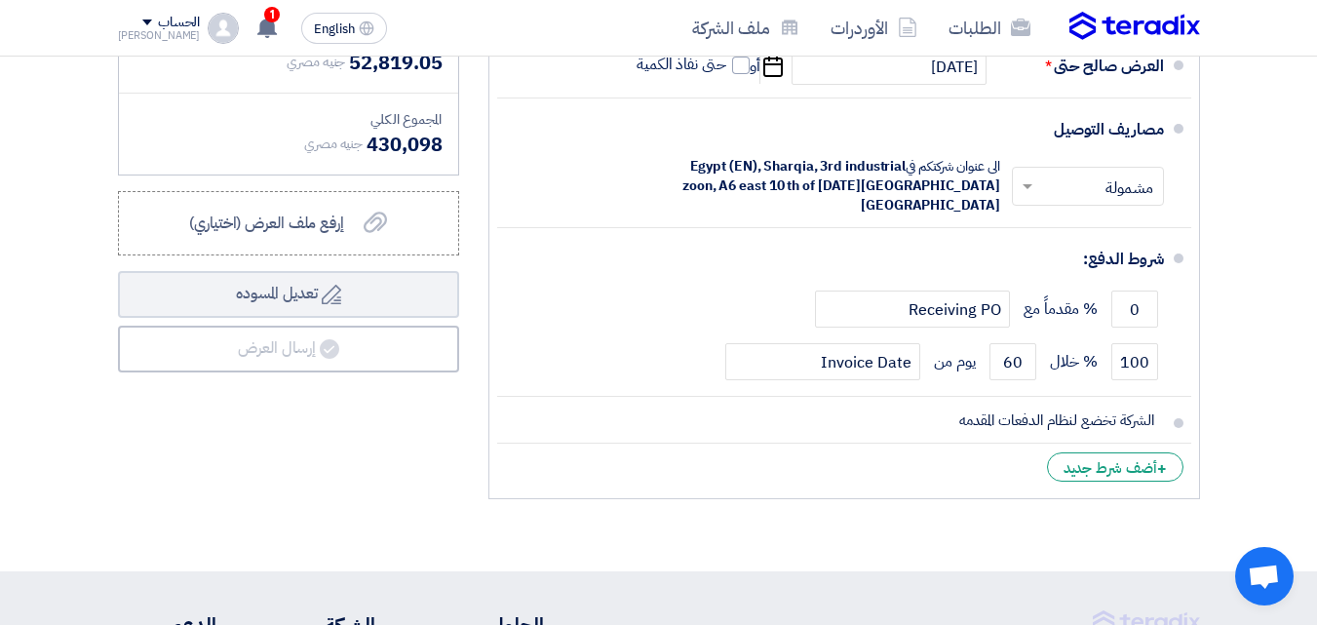
click at [409, 481] on div "ملخص العرض المالي المجموع الجزئي جنيه مصري 377,278.95 تكلفه التوصيل" at bounding box center [288, 174] width 371 height 669
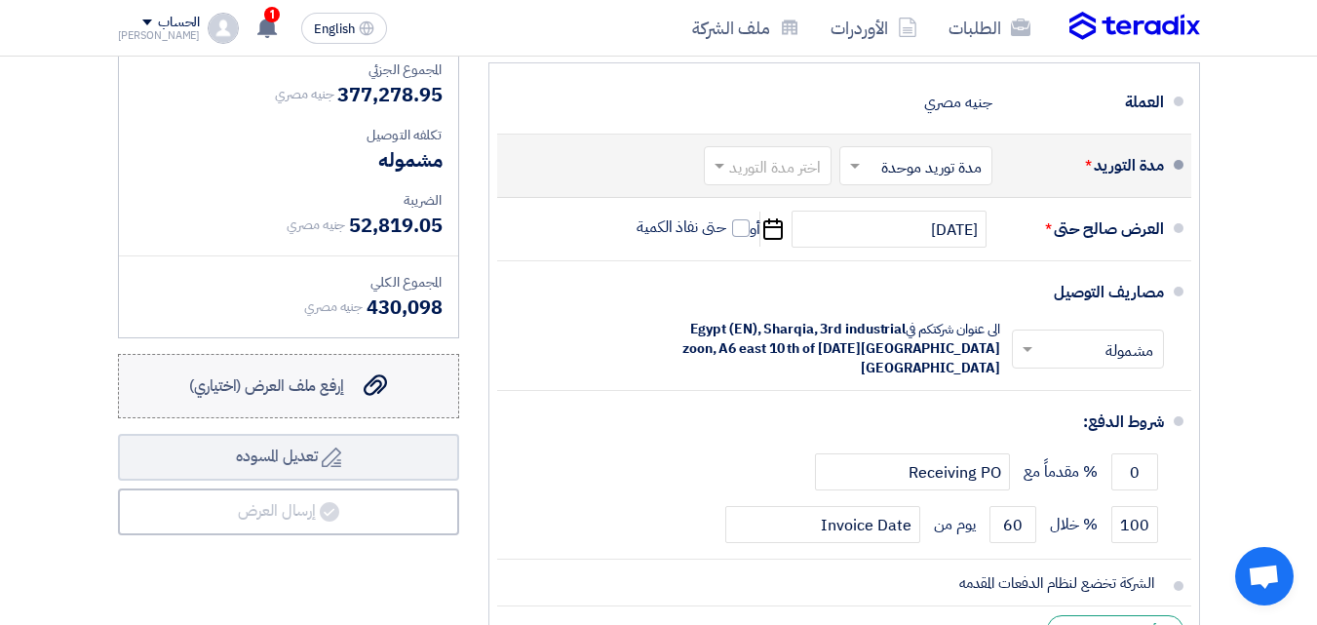
scroll to position [888, 0]
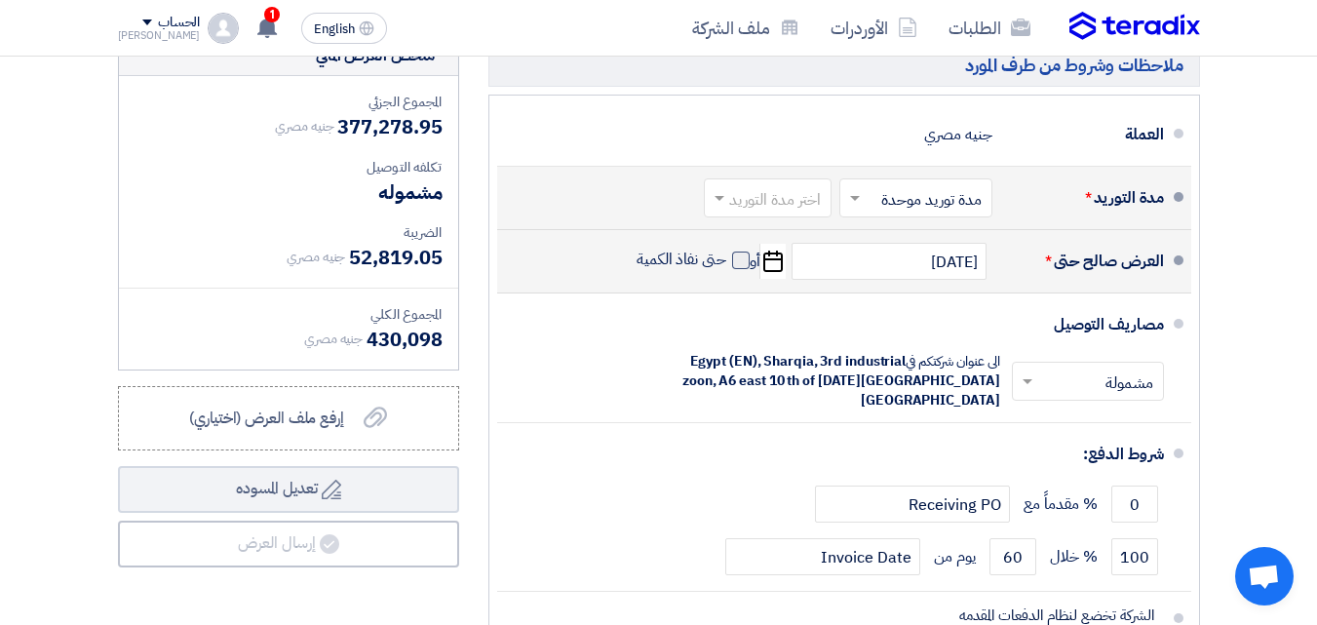
click at [733, 269] on span at bounding box center [741, 261] width 18 height 18
click at [727, 274] on input "حتى نفاذ الكمية" at bounding box center [680, 268] width 94 height 37
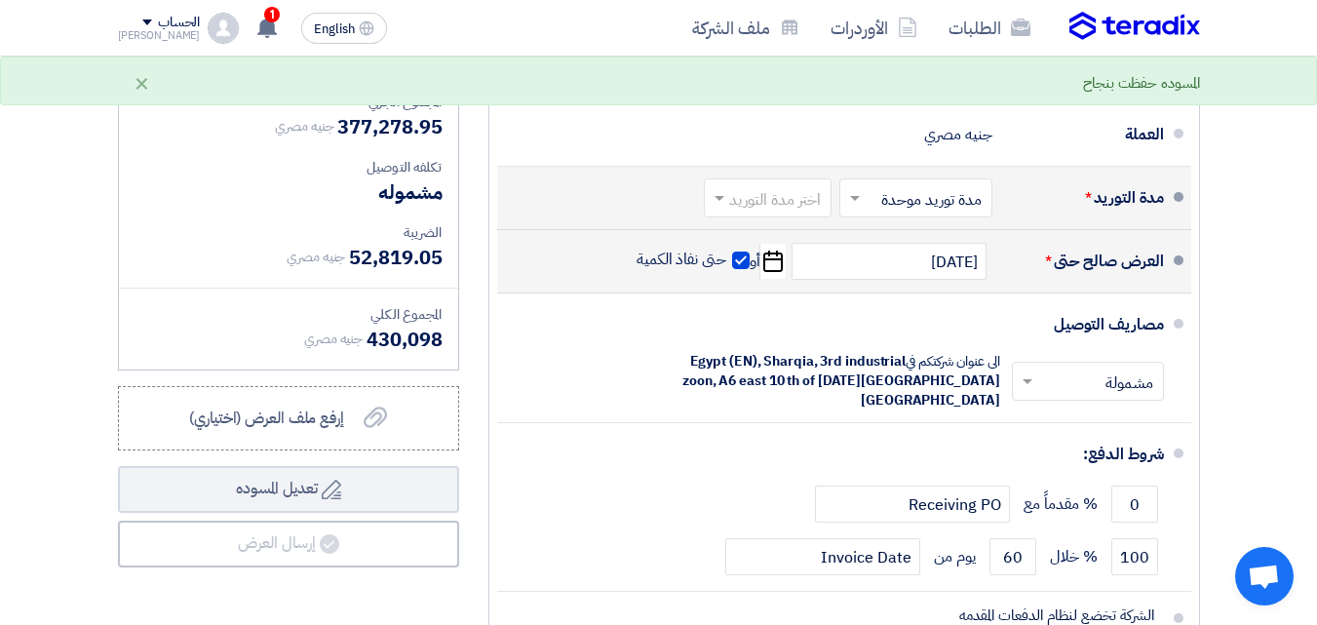
click at [745, 269] on span at bounding box center [741, 261] width 18 height 18
click at [727, 276] on input "حتى نفاذ الكمية" at bounding box center [680, 268] width 94 height 37
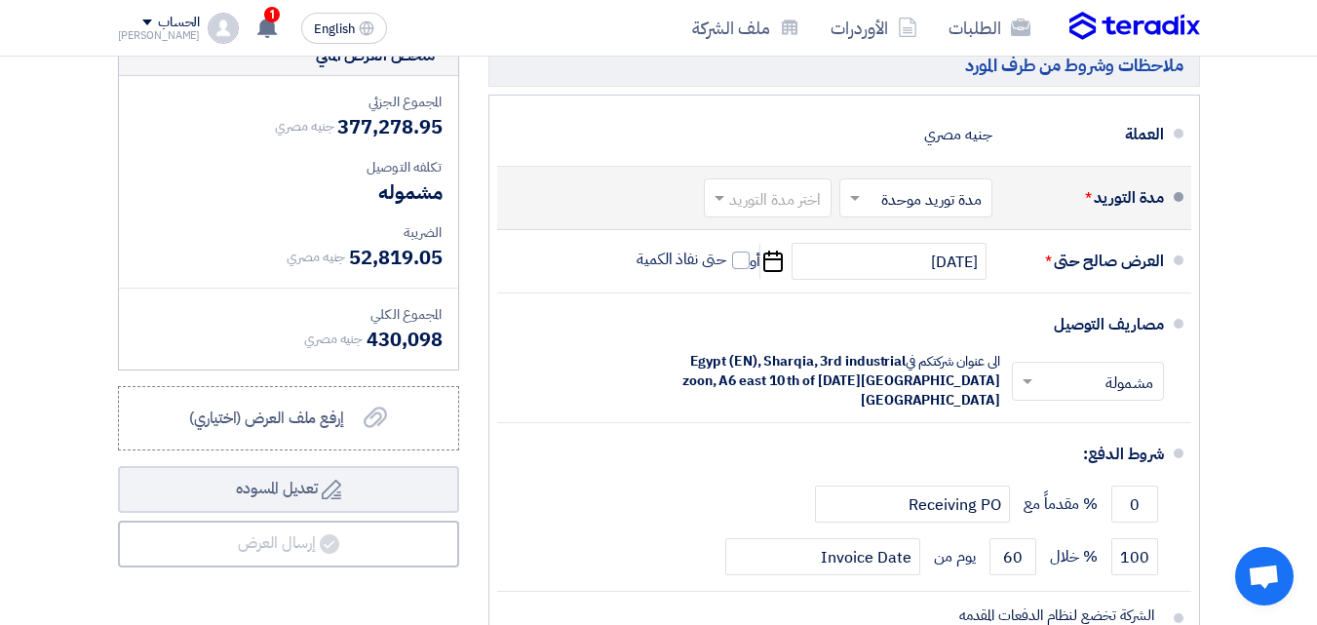
scroll to position [1181, 0]
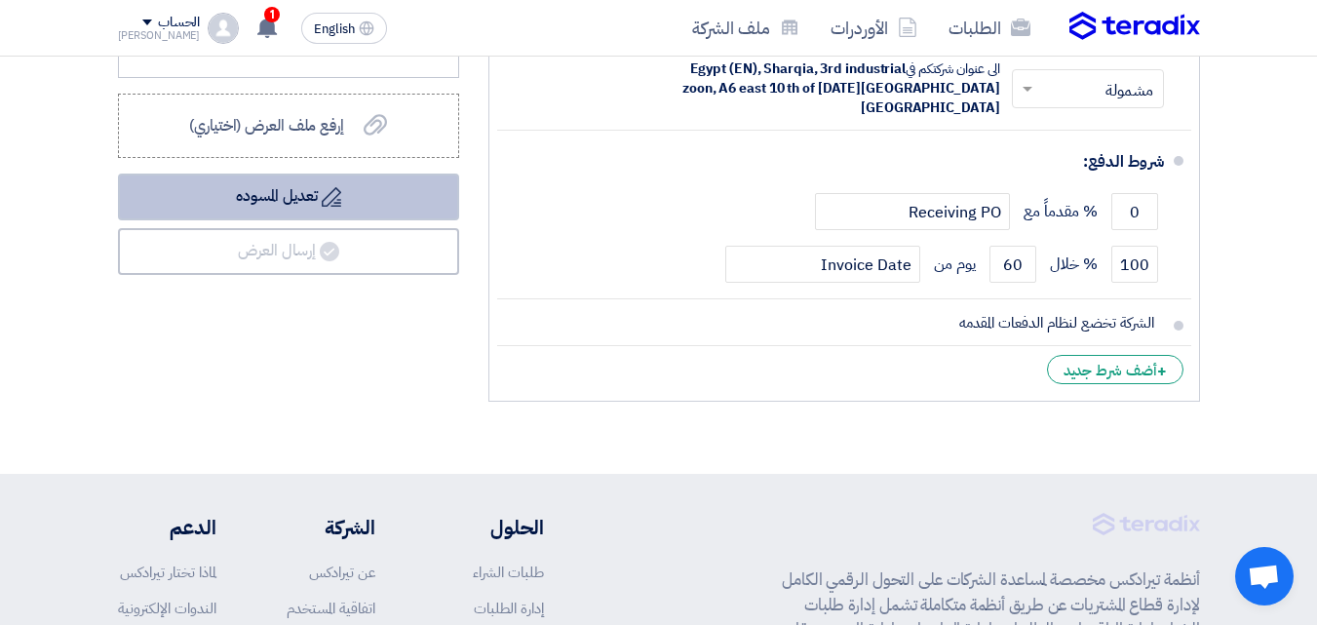
click at [269, 209] on button "Draft تعديل المسوده" at bounding box center [288, 197] width 341 height 47
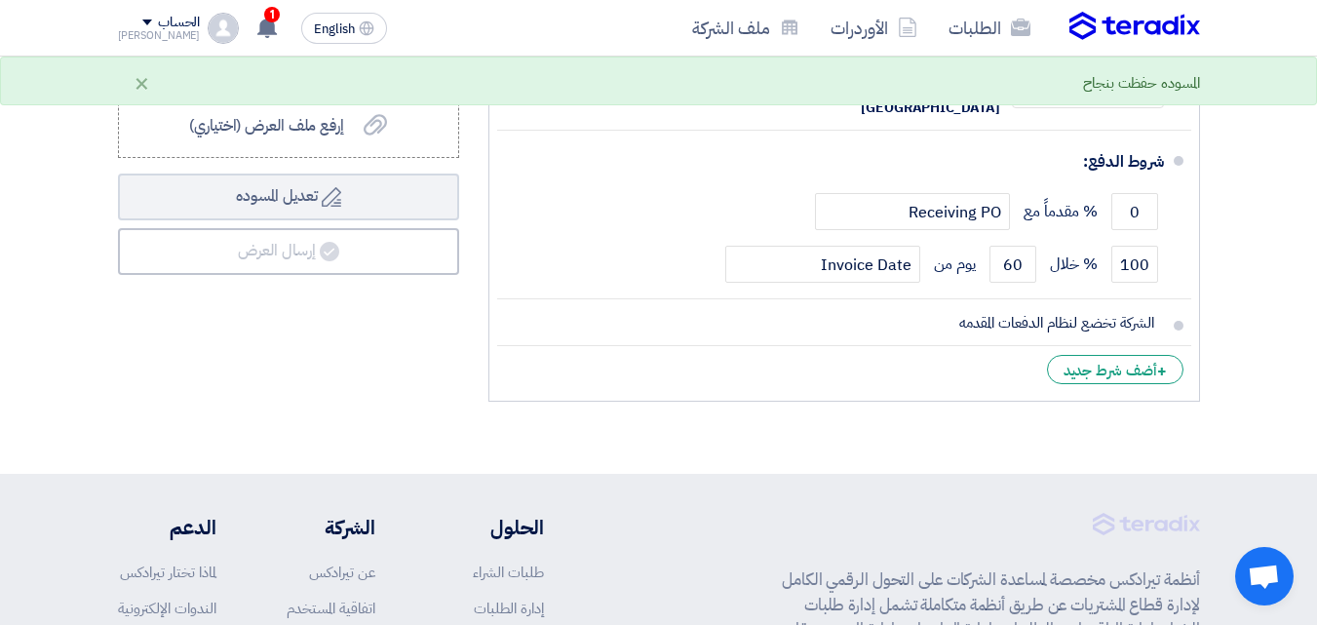
click at [295, 328] on div "ملخص العرض المالي المجموع الجزئي جنيه مصري 377,278.95 تكلفه التوصيل" at bounding box center [288, 77] width 371 height 669
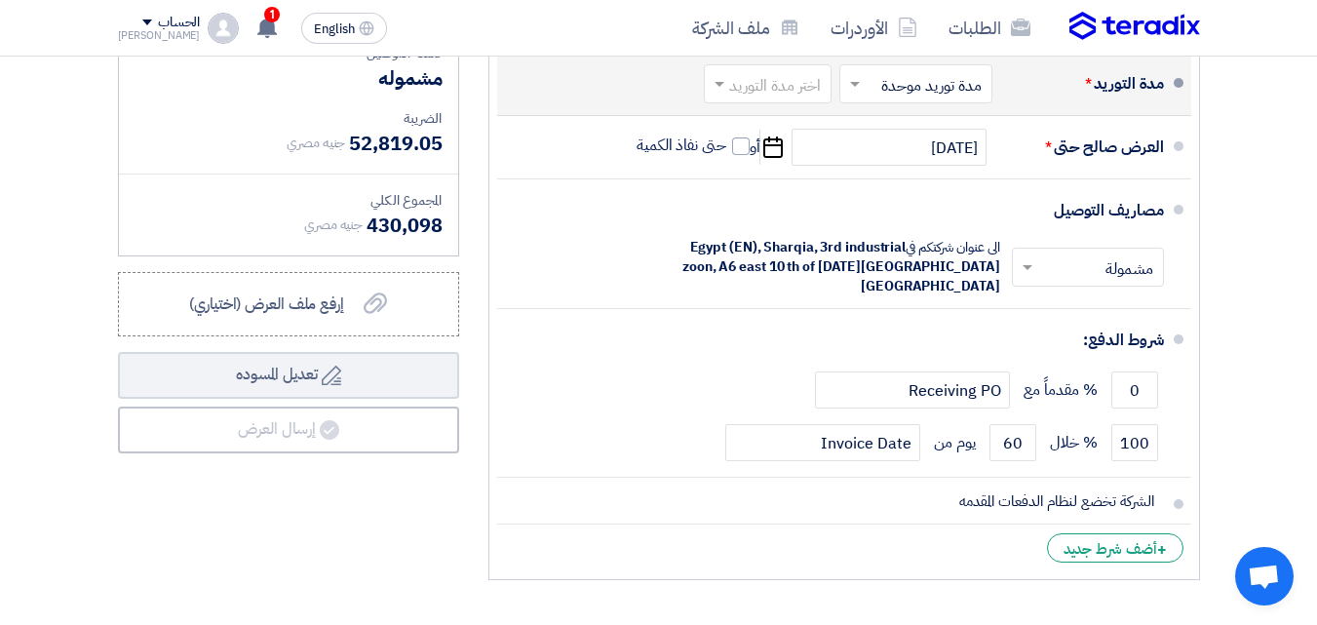
scroll to position [1083, 0]
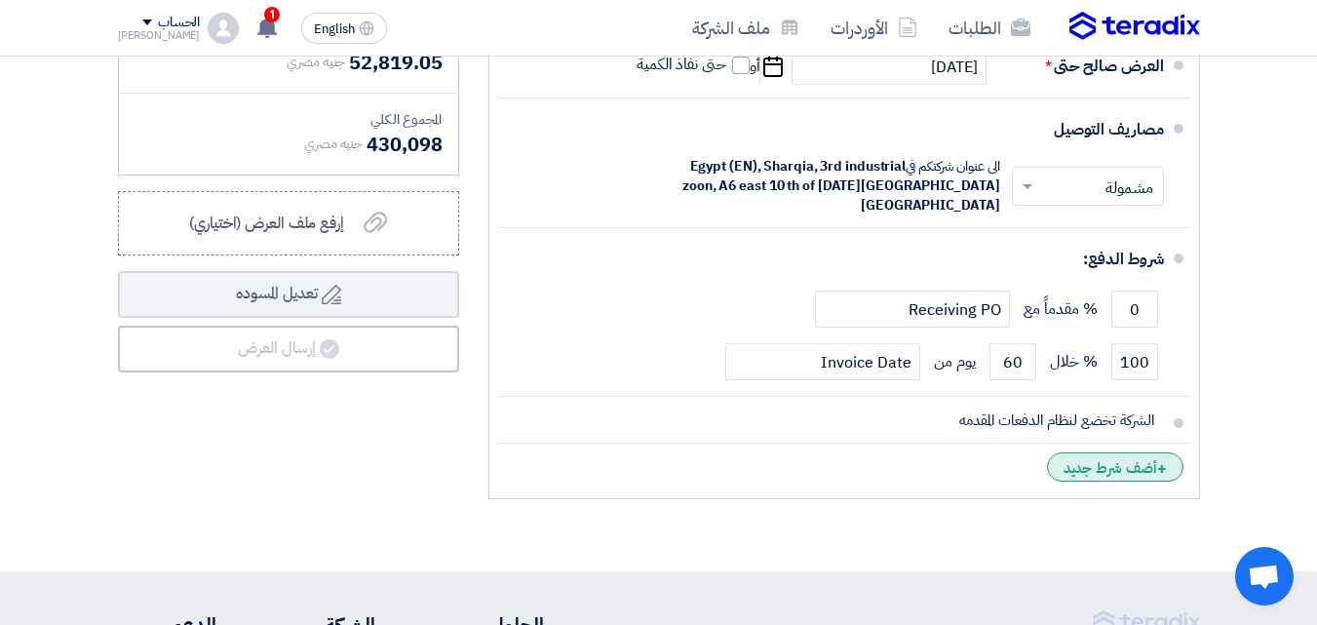
click at [1102, 468] on div "+ أضف شرط جديد" at bounding box center [1115, 466] width 137 height 29
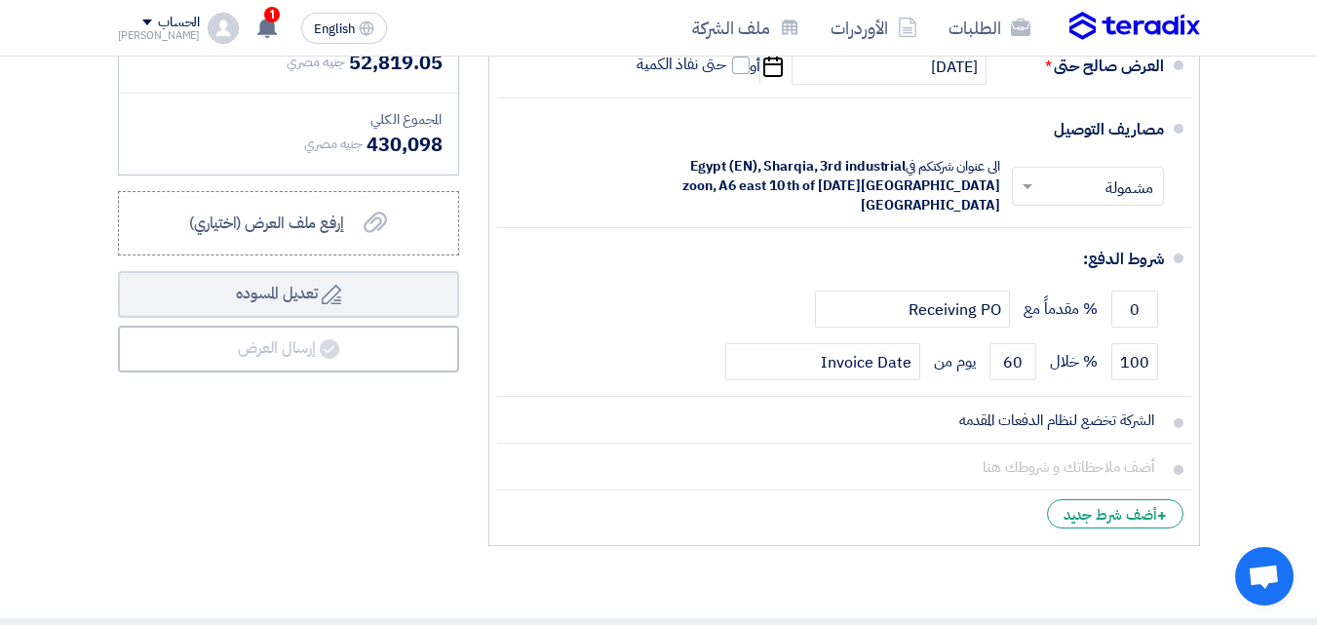
click at [417, 491] on div "ملخص العرض المالي المجموع الجزئي جنيه مصري 377,278.95 تكلفه التوصيل" at bounding box center [288, 198] width 371 height 716
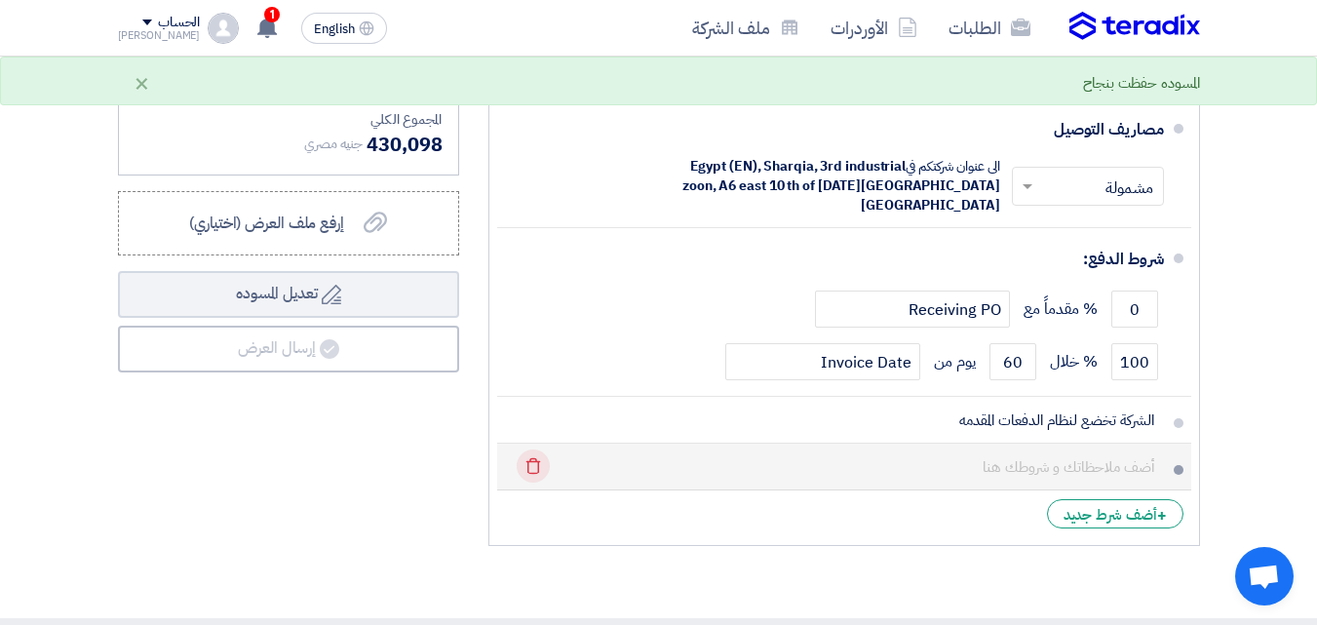
click at [541, 464] on icon "Delete" at bounding box center [533, 466] width 33 height 33
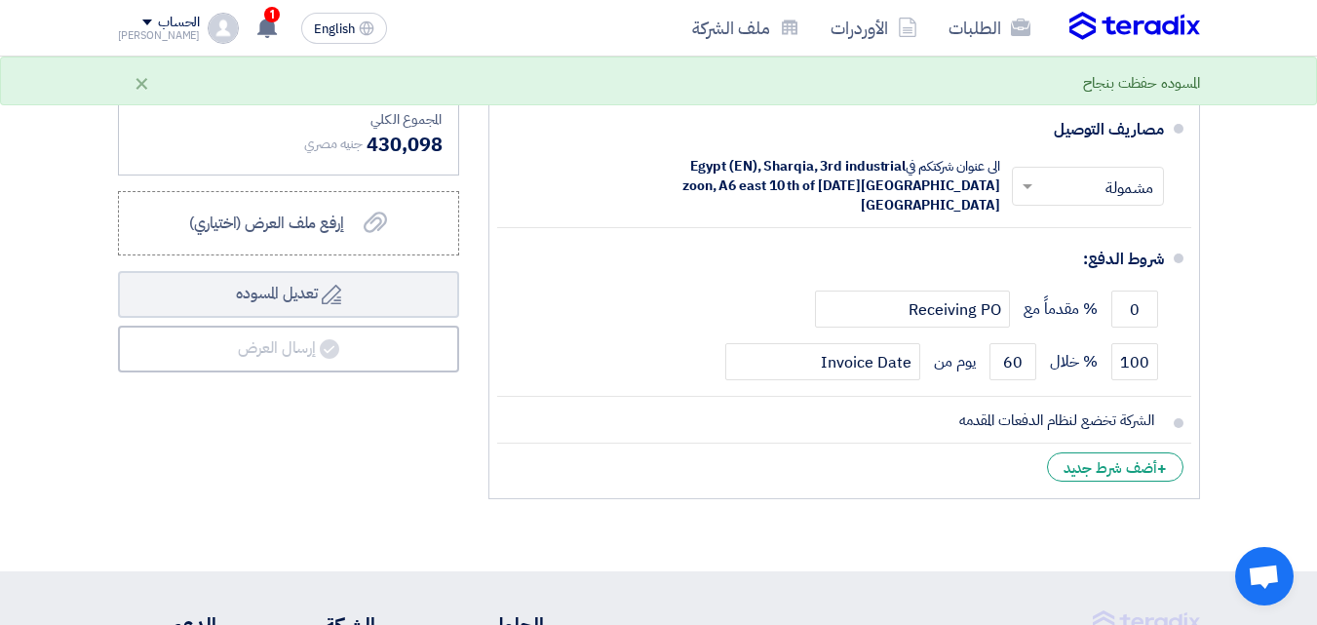
click at [453, 436] on div "ملخص العرض المالي المجموع الجزئي جنيه مصري 377,278.95 تكلفه التوصيل" at bounding box center [288, 174] width 371 height 669
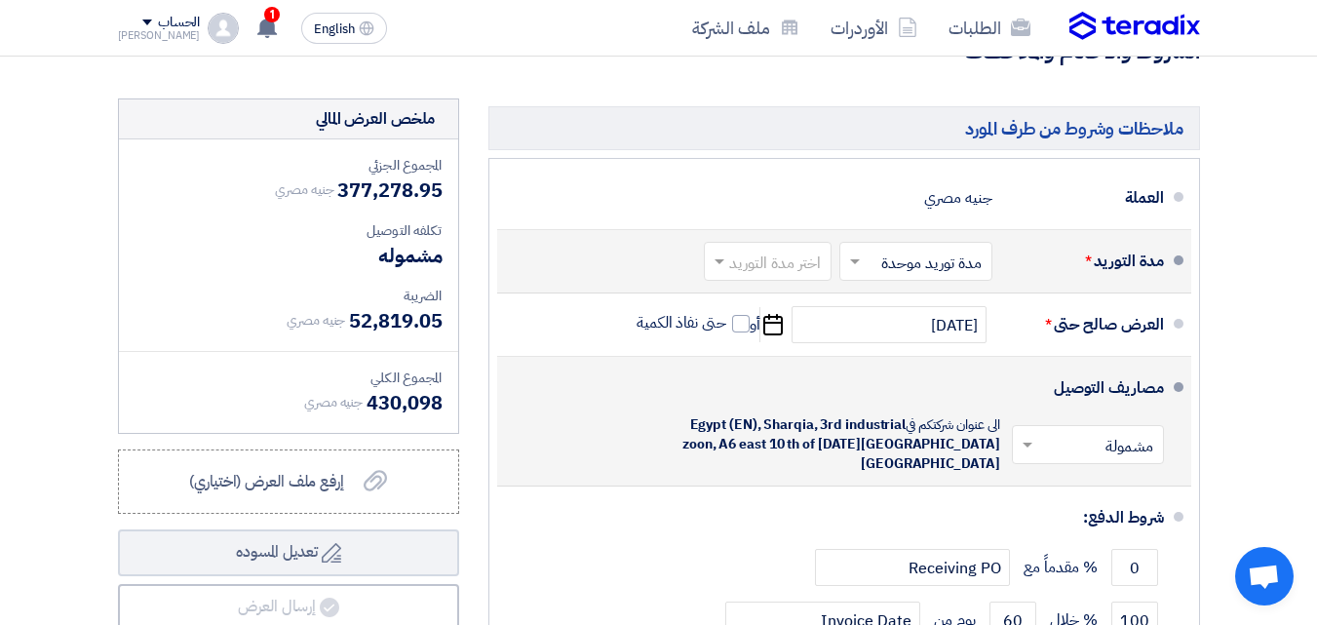
scroll to position [791, 0]
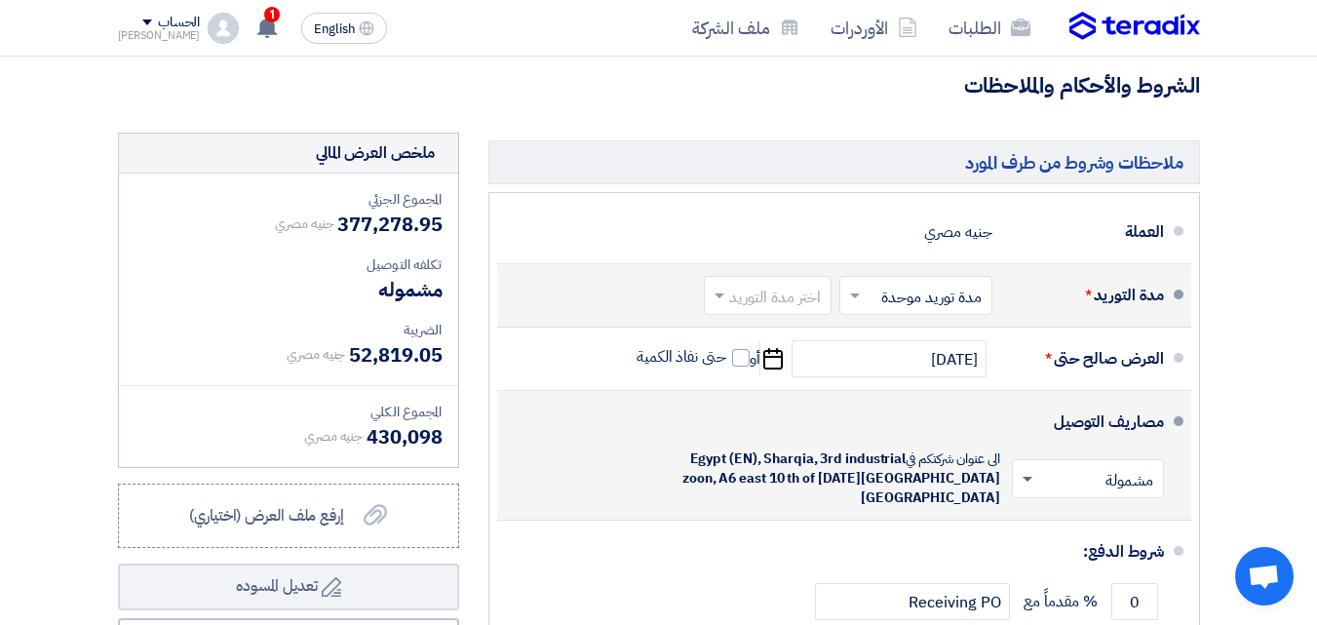
click at [1030, 484] on span at bounding box center [1028, 480] width 10 height 7
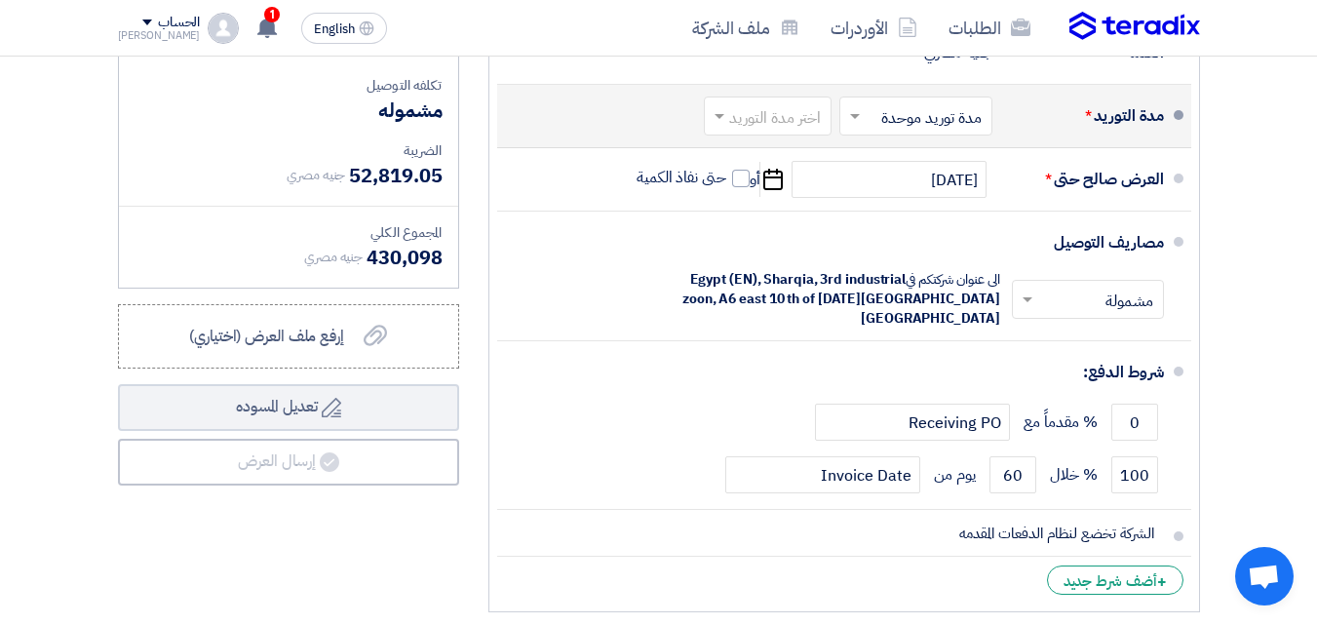
scroll to position [986, 0]
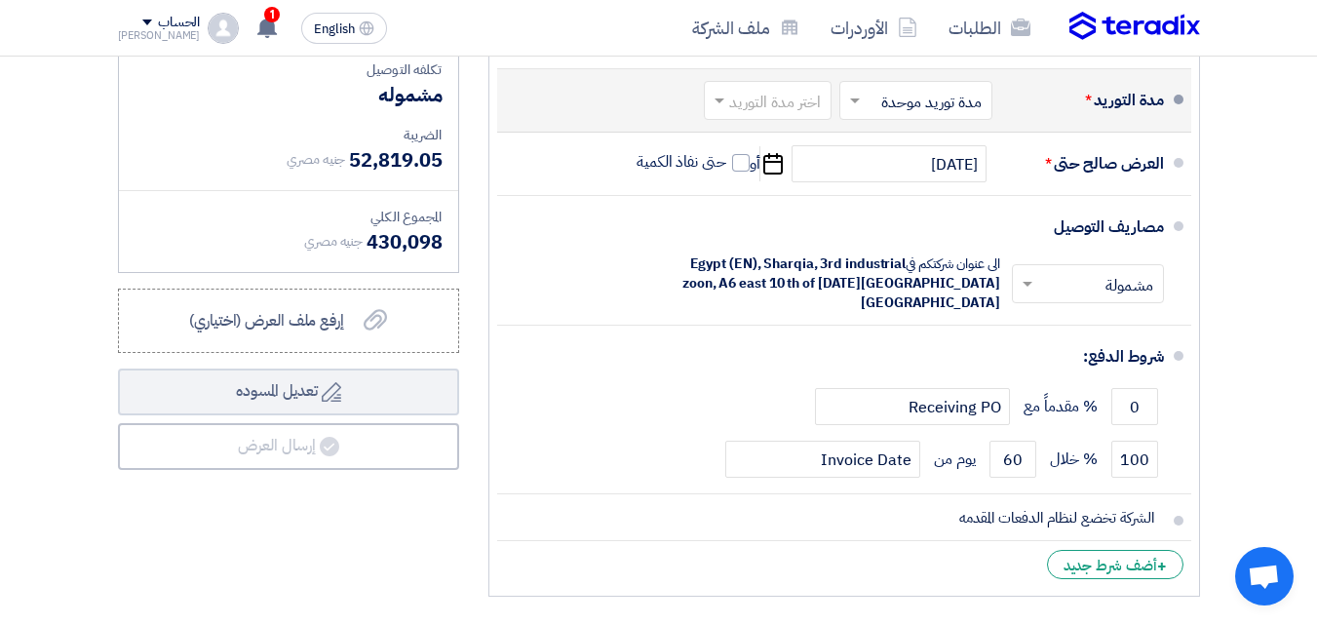
click at [315, 488] on div "ملخص العرض المالي المجموع الجزئي جنيه مصري 377,278.95 تكلفه التوصيل" at bounding box center [288, 272] width 371 height 669
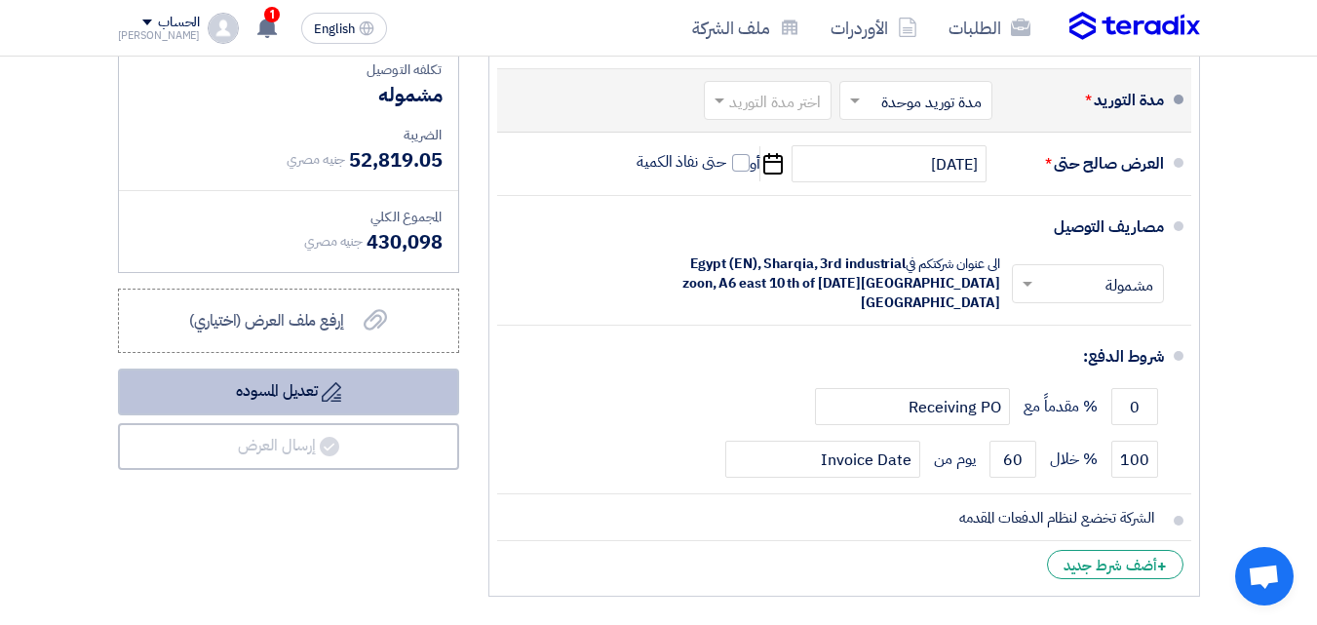
click at [297, 410] on button "Draft تعديل المسوده" at bounding box center [288, 392] width 341 height 47
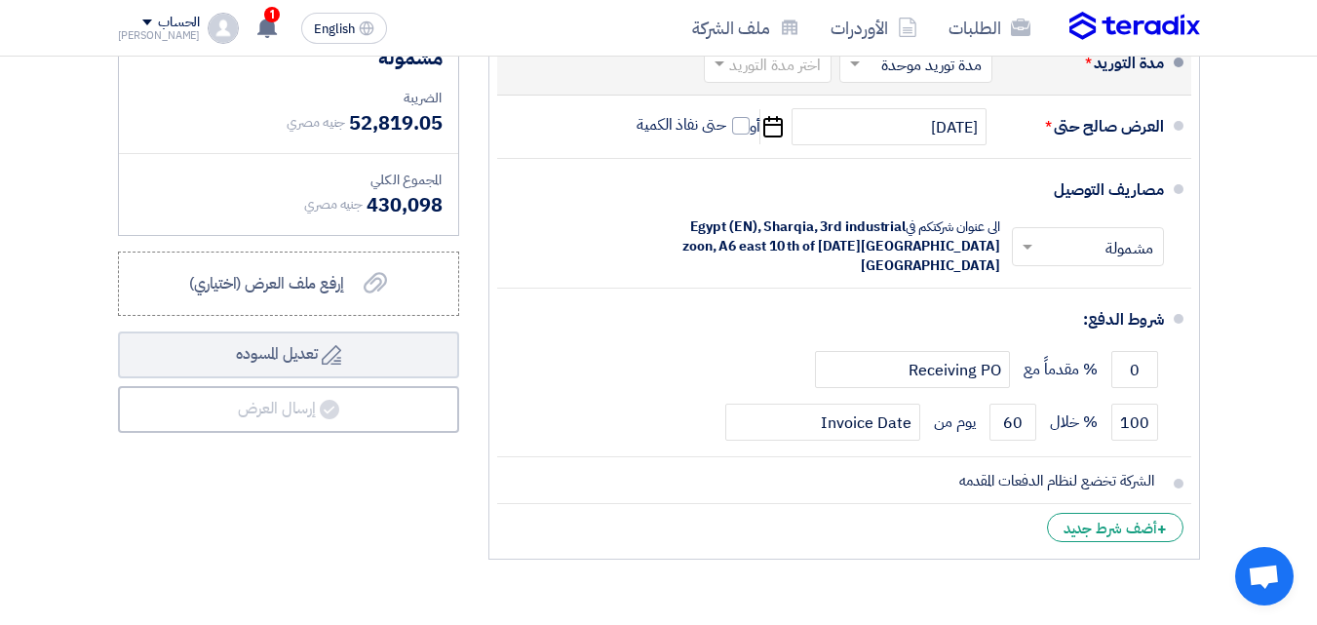
scroll to position [1073, 0]
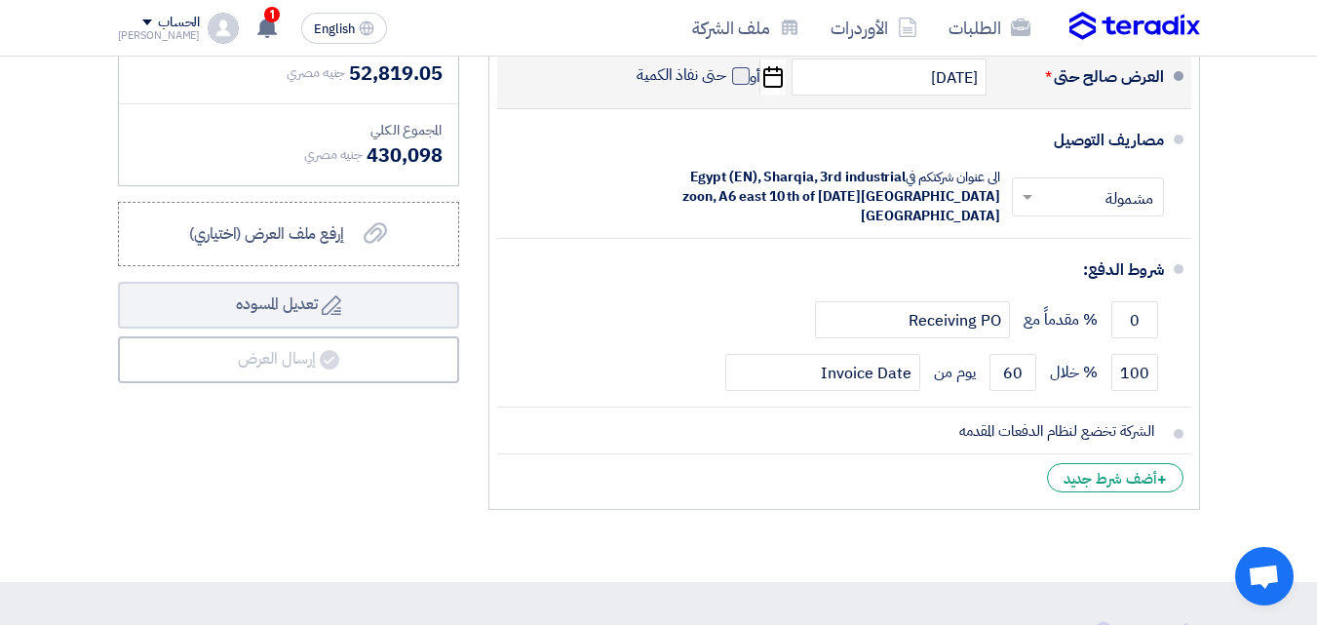
click at [740, 84] on span at bounding box center [741, 76] width 18 height 18
click at [727, 84] on input "حتى نفاذ الكمية" at bounding box center [680, 83] width 94 height 37
checkbox input "true"
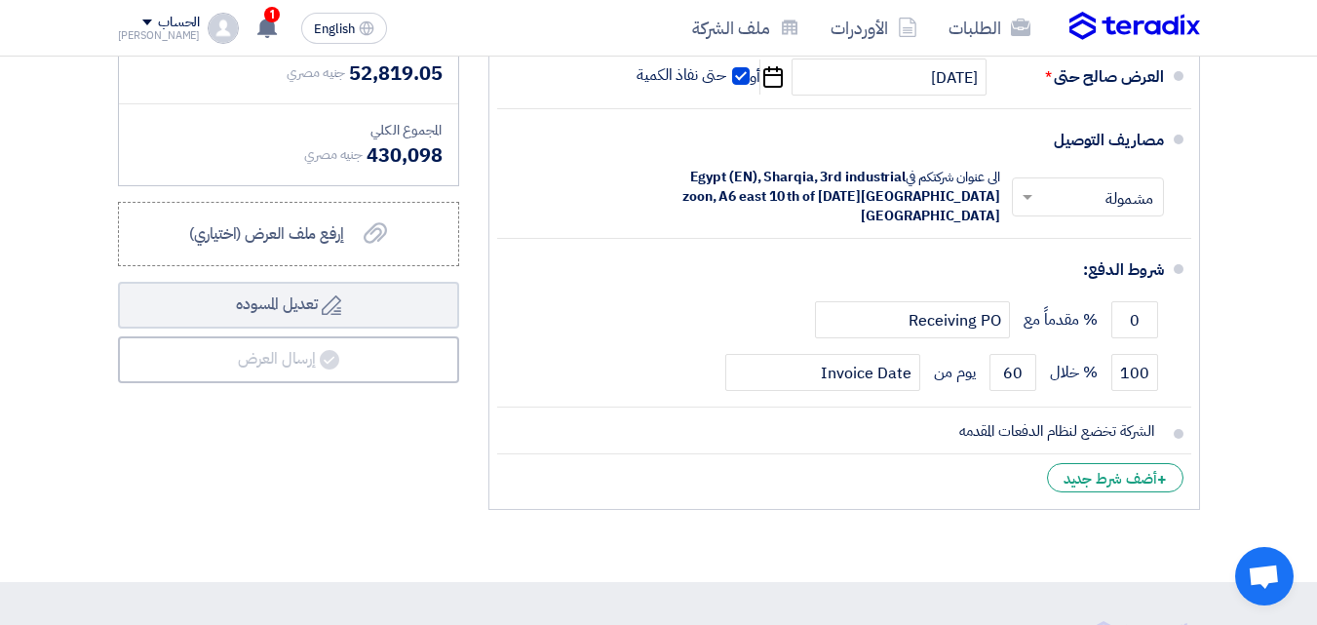
click at [362, 481] on div "ملخص العرض المالي المجموع الجزئي جنيه مصري 377,278.95 تكلفه التوصيل" at bounding box center [288, 185] width 371 height 669
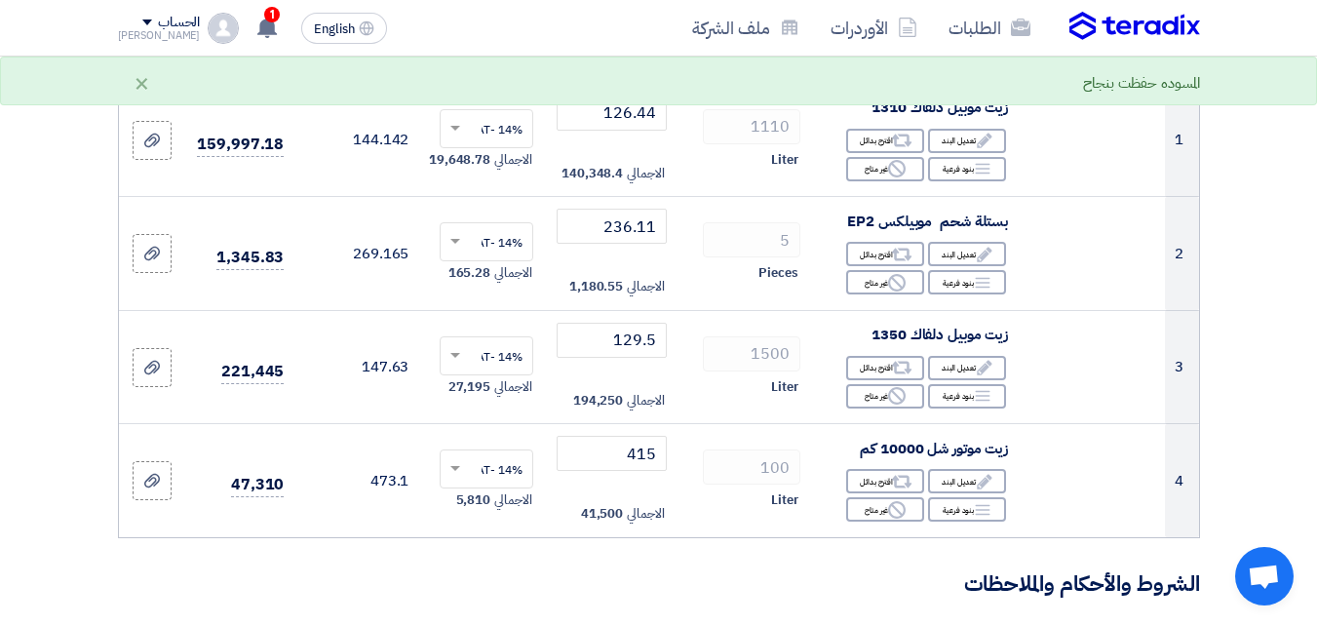
scroll to position [0, 0]
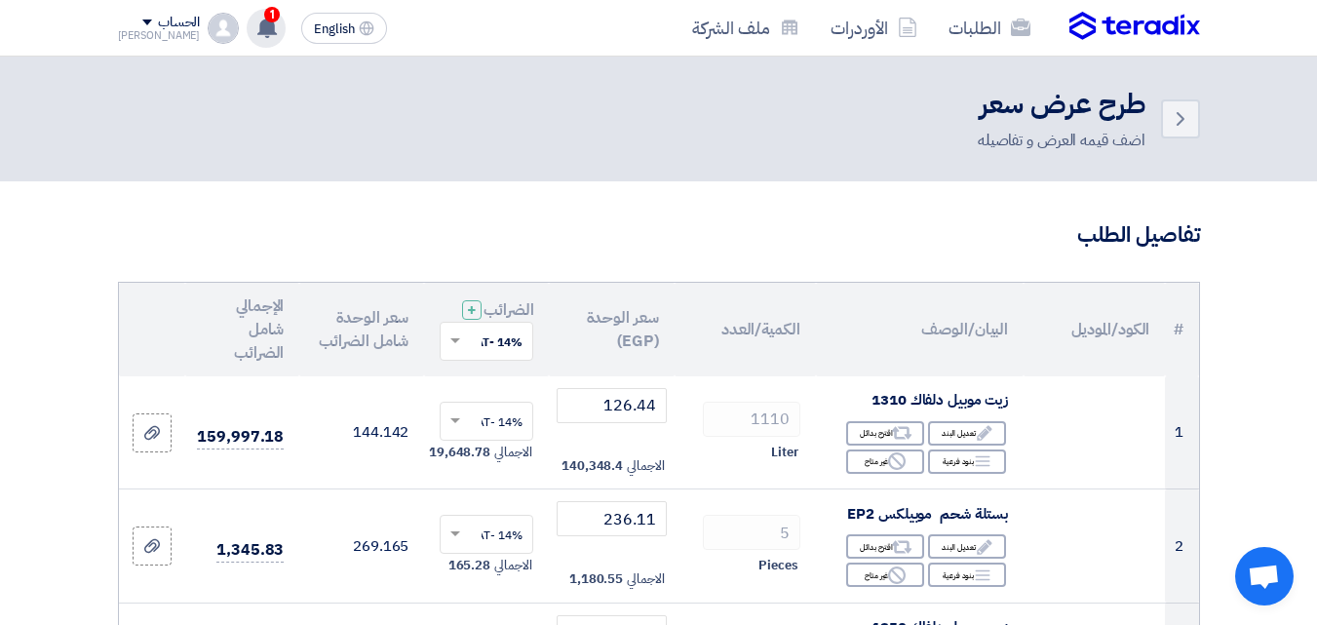
click at [256, 20] on icon at bounding box center [266, 27] width 21 height 21
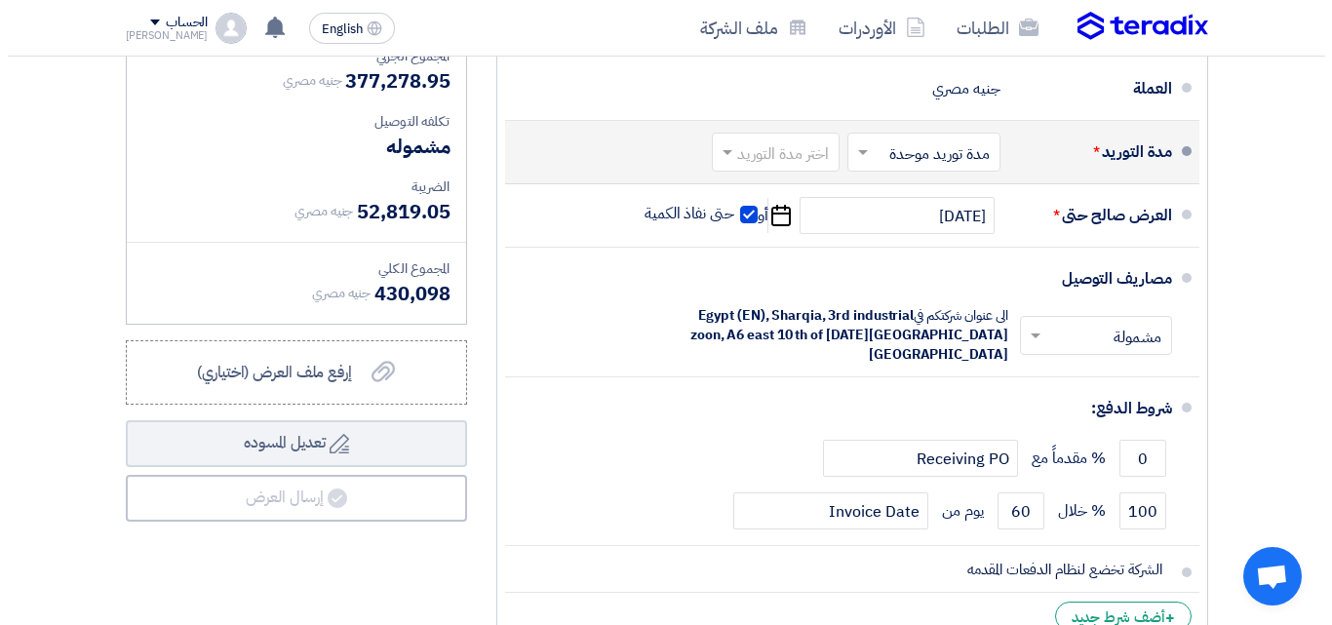
scroll to position [975, 0]
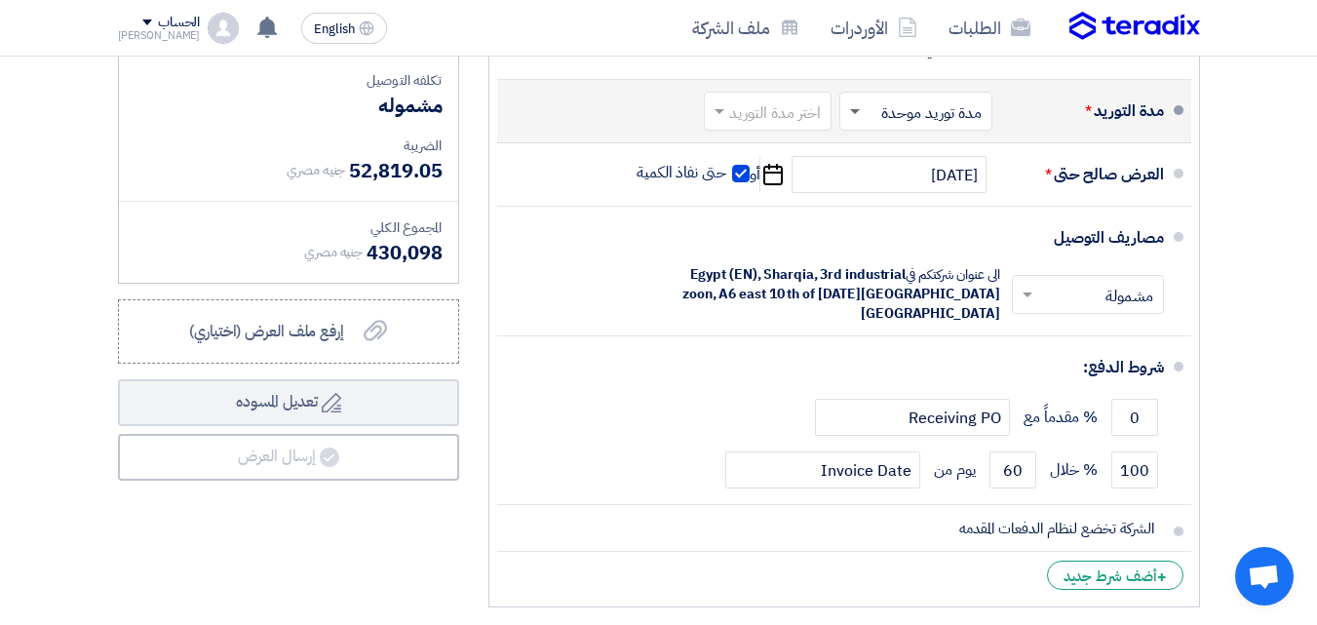
click at [852, 121] on span at bounding box center [853, 111] width 24 height 20
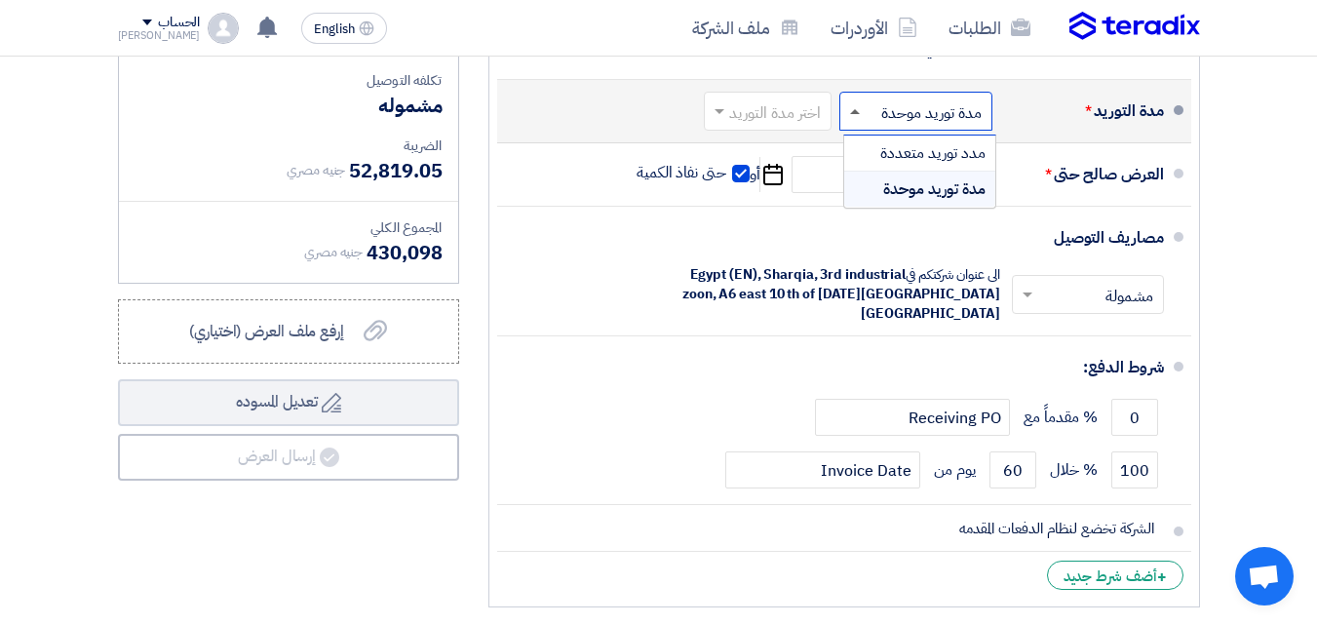
click at [852, 114] on span at bounding box center [855, 111] width 10 height 5
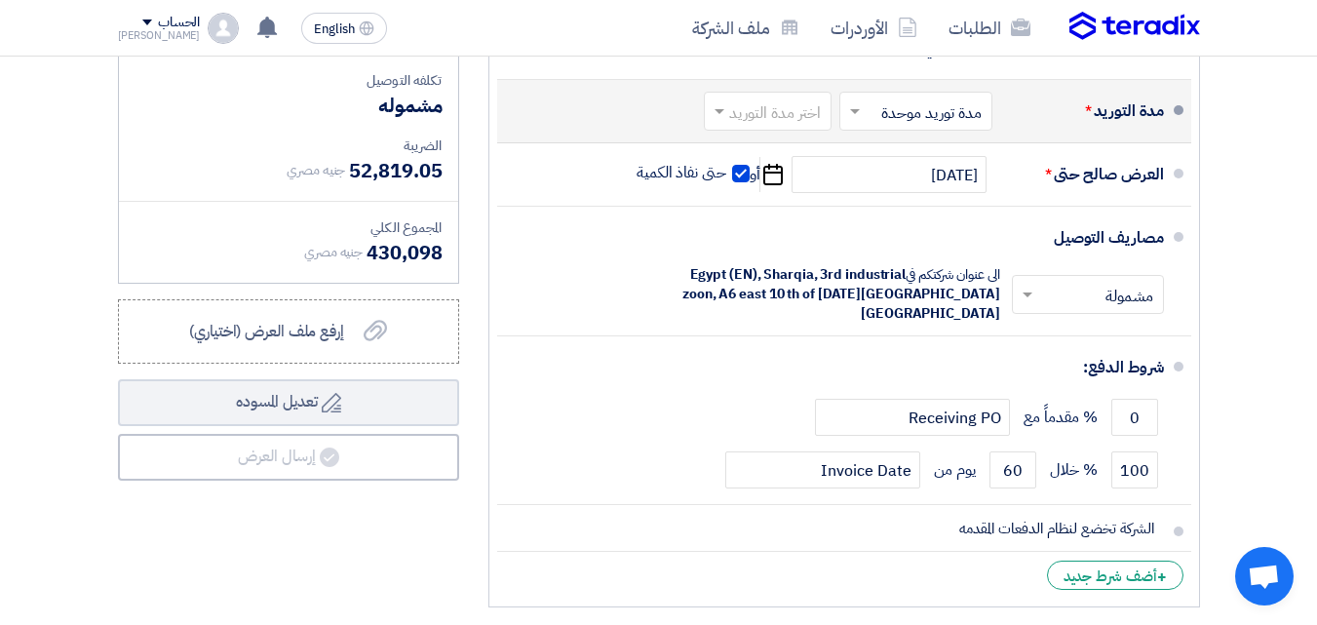
click at [728, 121] on span at bounding box center [717, 111] width 24 height 20
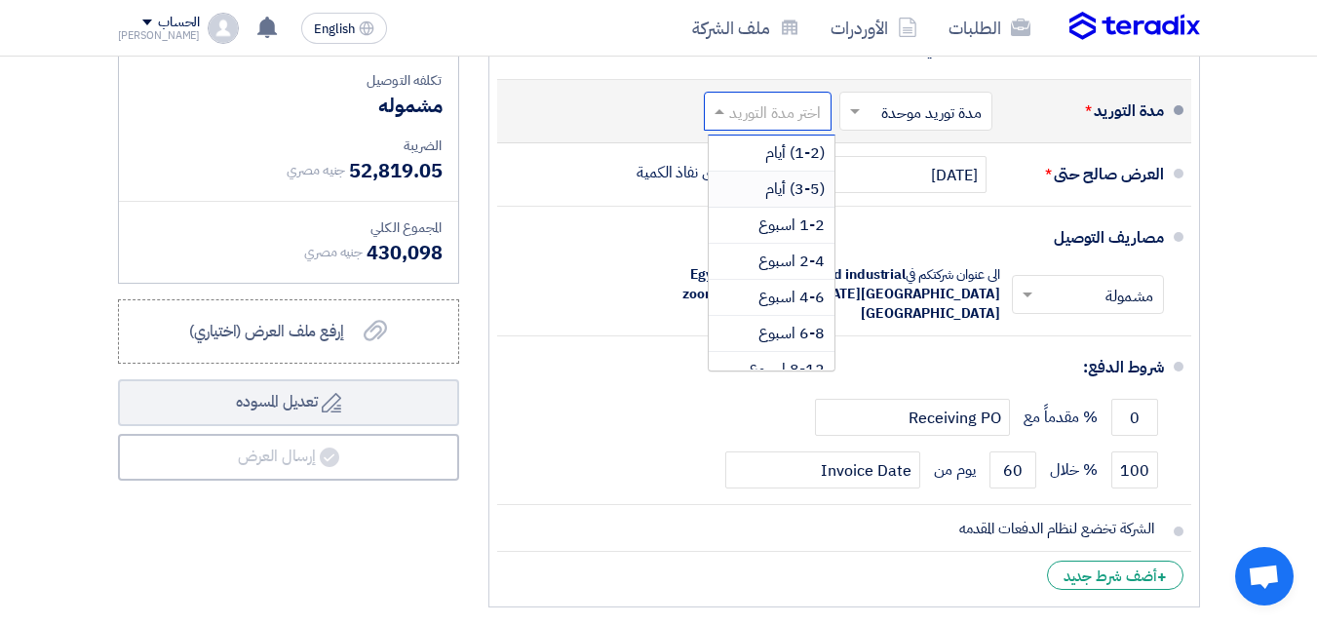
click at [790, 201] on span "(3-5) أيام" at bounding box center [795, 188] width 59 height 23
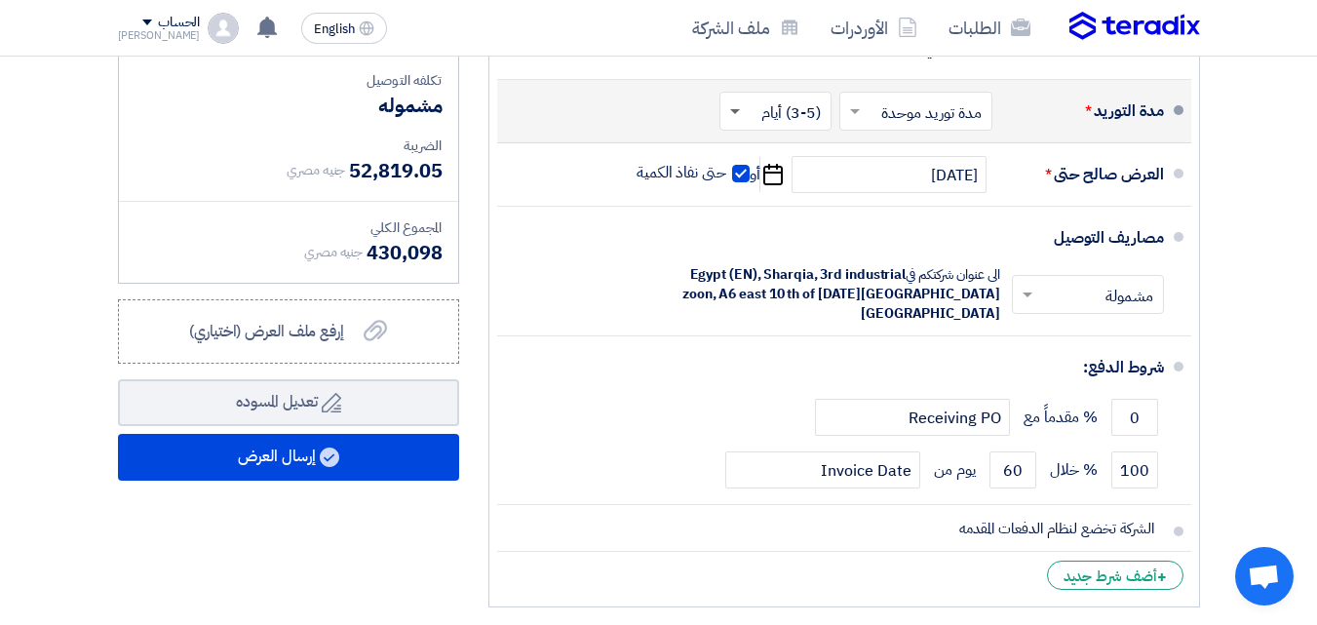
click at [735, 116] on span at bounding box center [735, 112] width 10 height 7
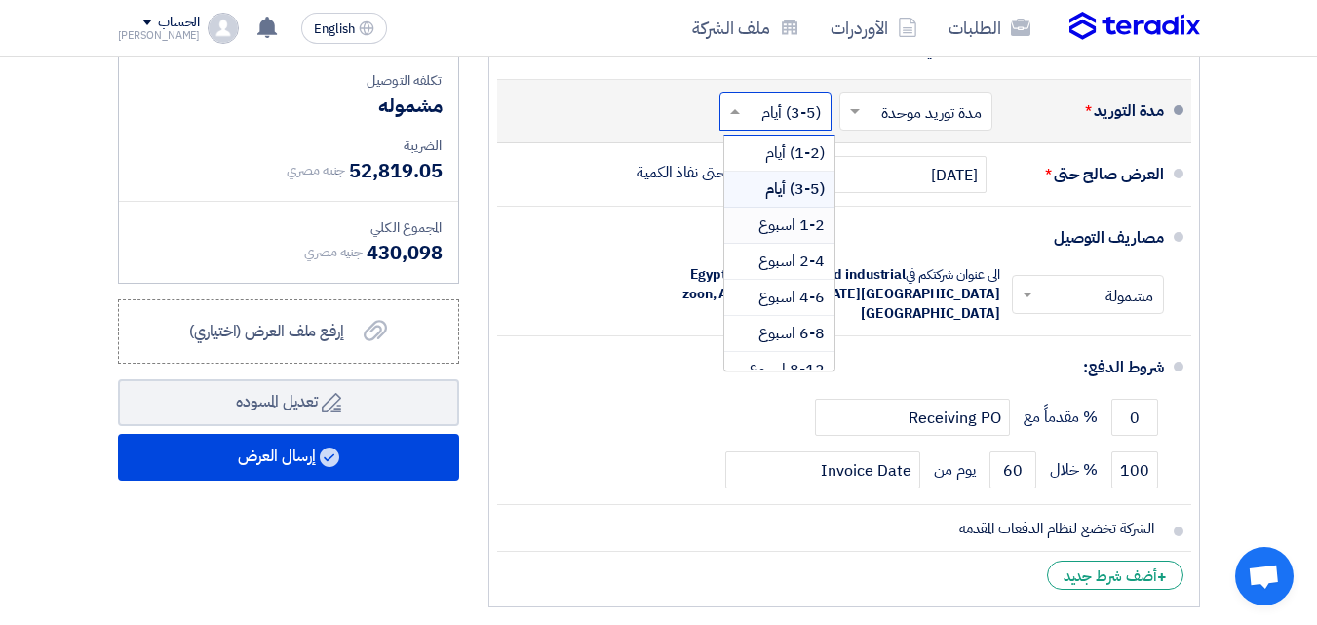
click at [773, 237] on span "1-2 اسبوع" at bounding box center [792, 225] width 66 height 23
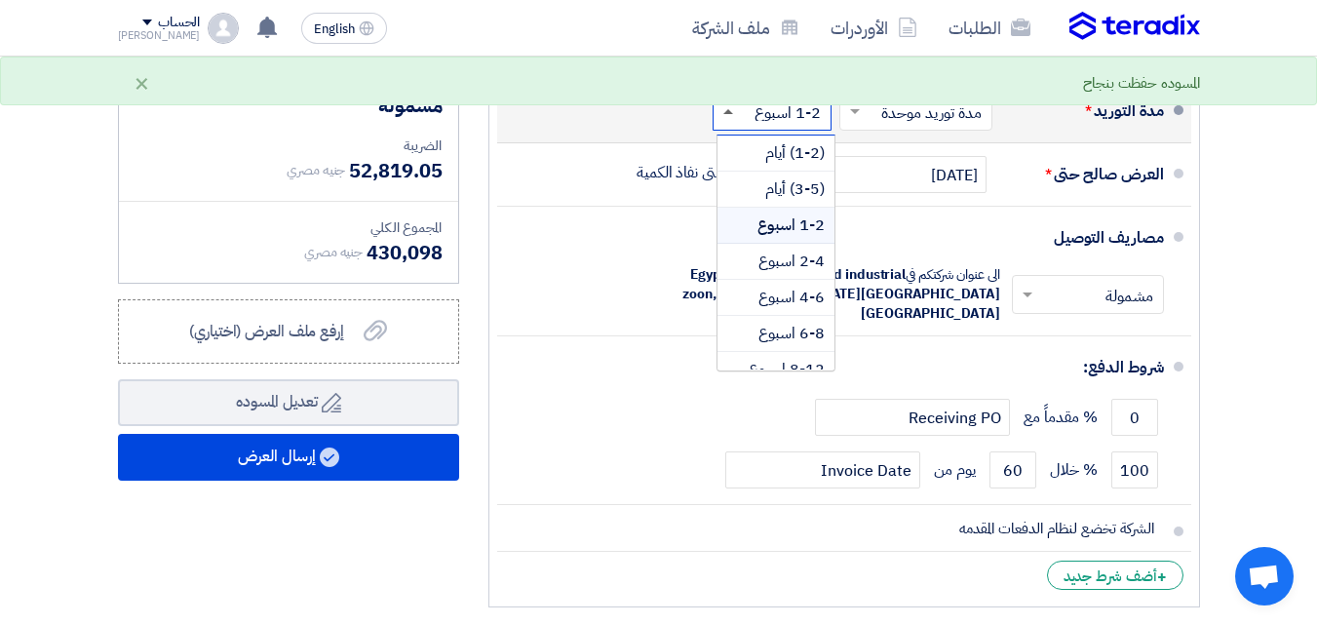
click at [727, 114] on span at bounding box center [729, 111] width 10 height 5
click at [776, 199] on span "(3-5) أيام" at bounding box center [795, 188] width 59 height 23
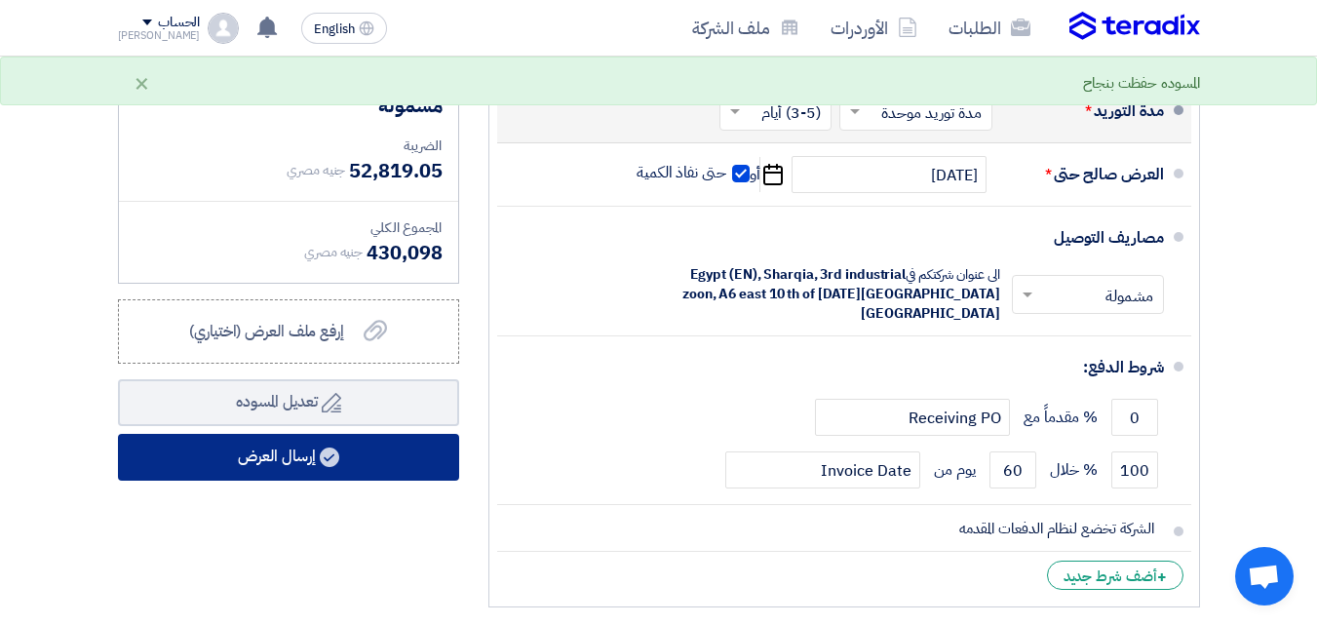
click at [316, 481] on button "إرسال العرض" at bounding box center [288, 457] width 341 height 47
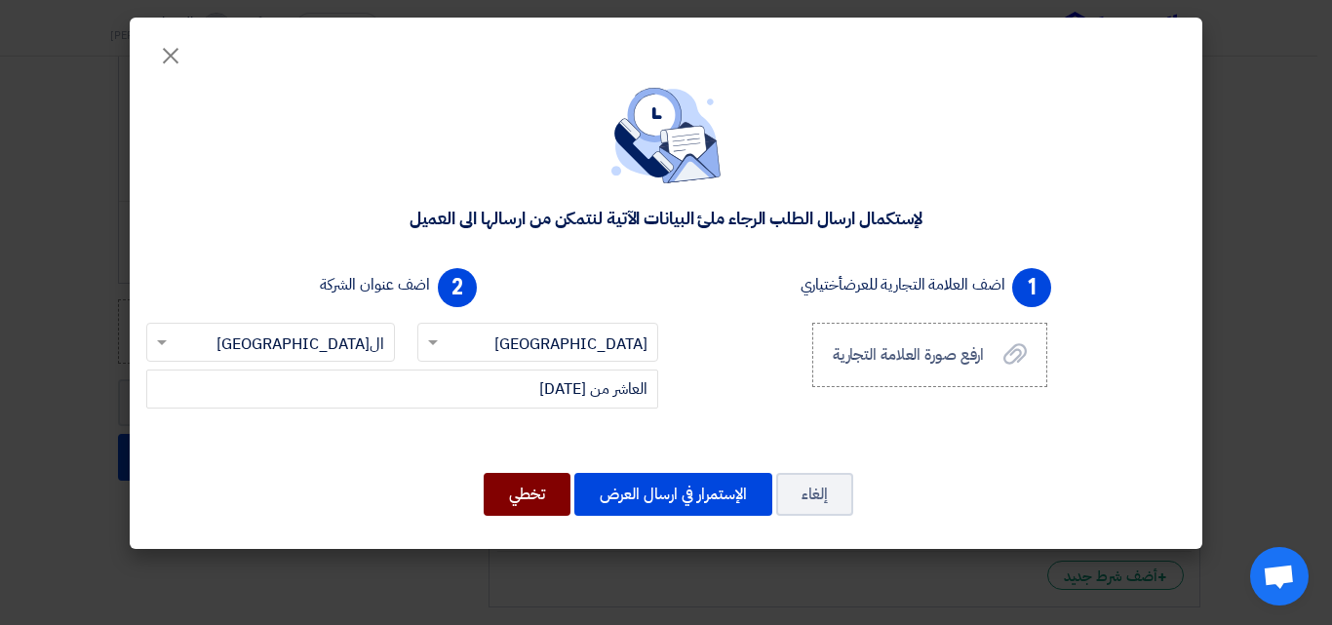
click at [547, 492] on button "تخطي" at bounding box center [527, 494] width 87 height 43
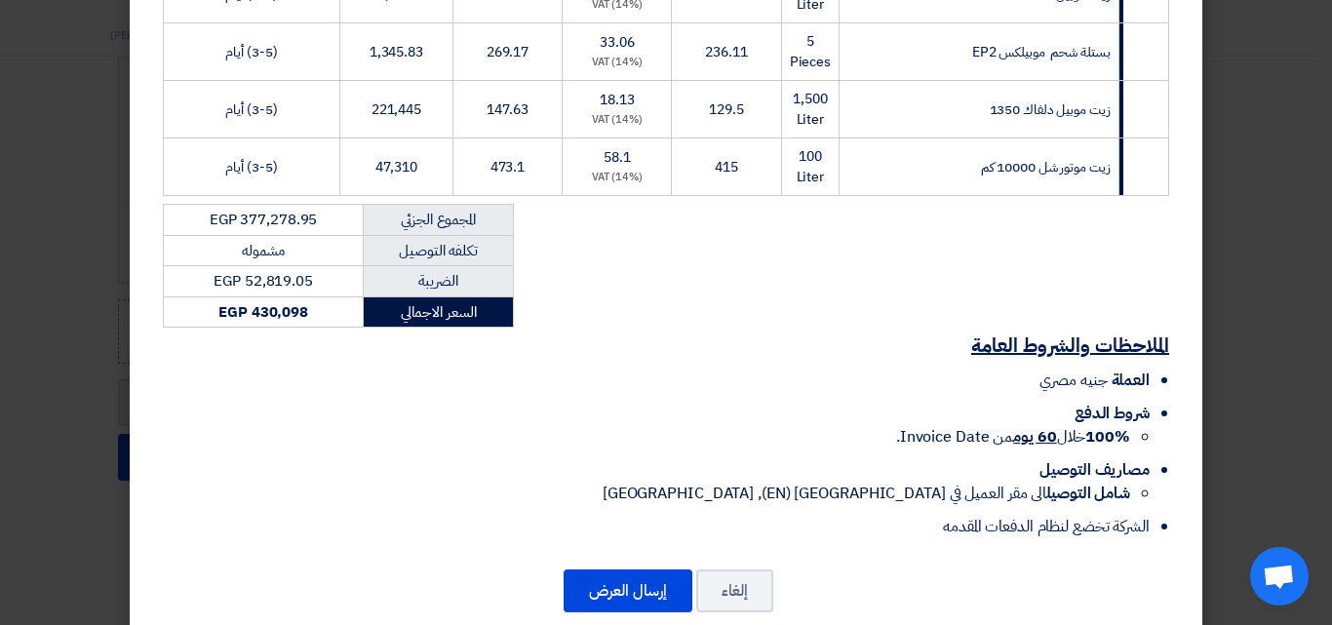
scroll to position [443, 0]
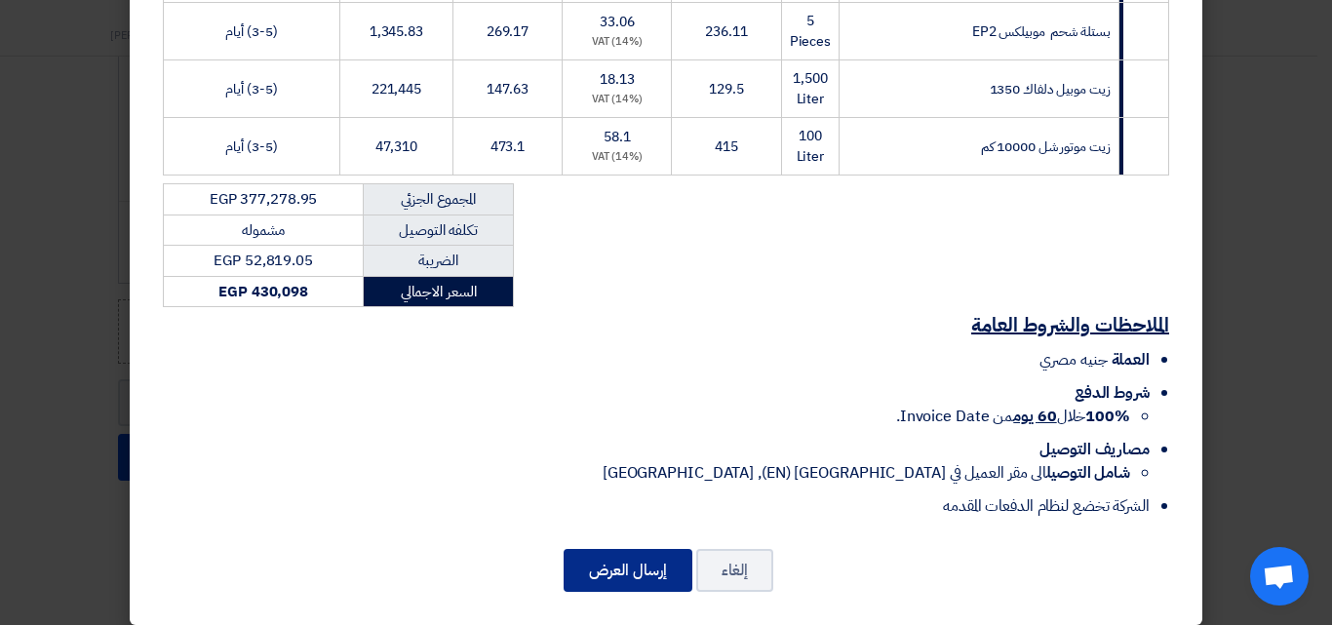
click at [641, 549] on button "إرسال العرض" at bounding box center [628, 570] width 129 height 43
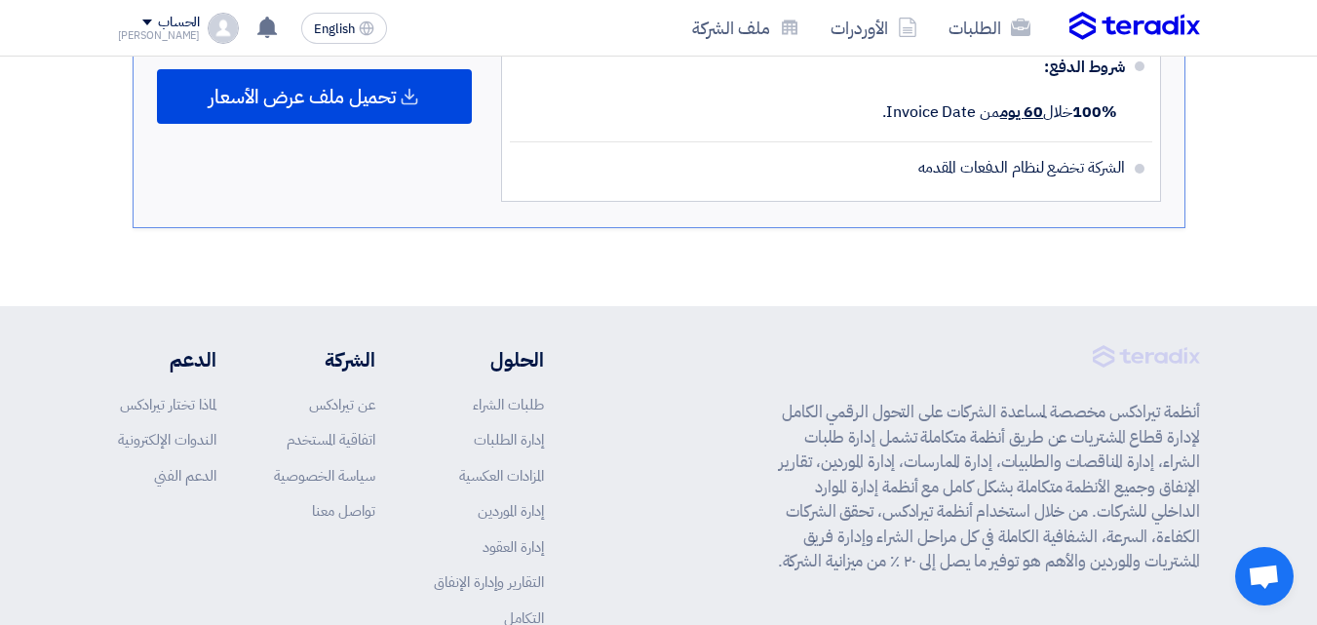
scroll to position [1383, 0]
